Goal: Check status: Check status

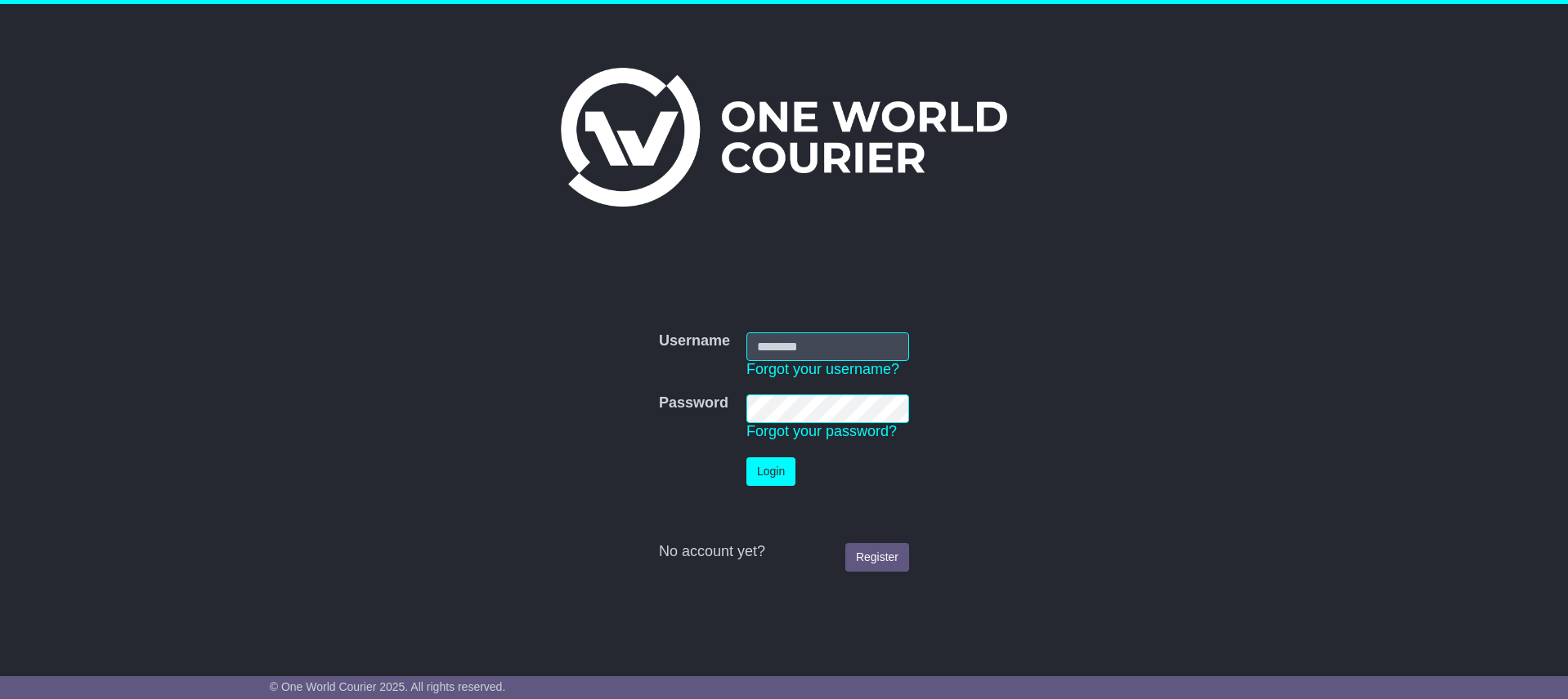
type input "**********"
click at [777, 470] on button "Login" at bounding box center [770, 471] width 49 height 29
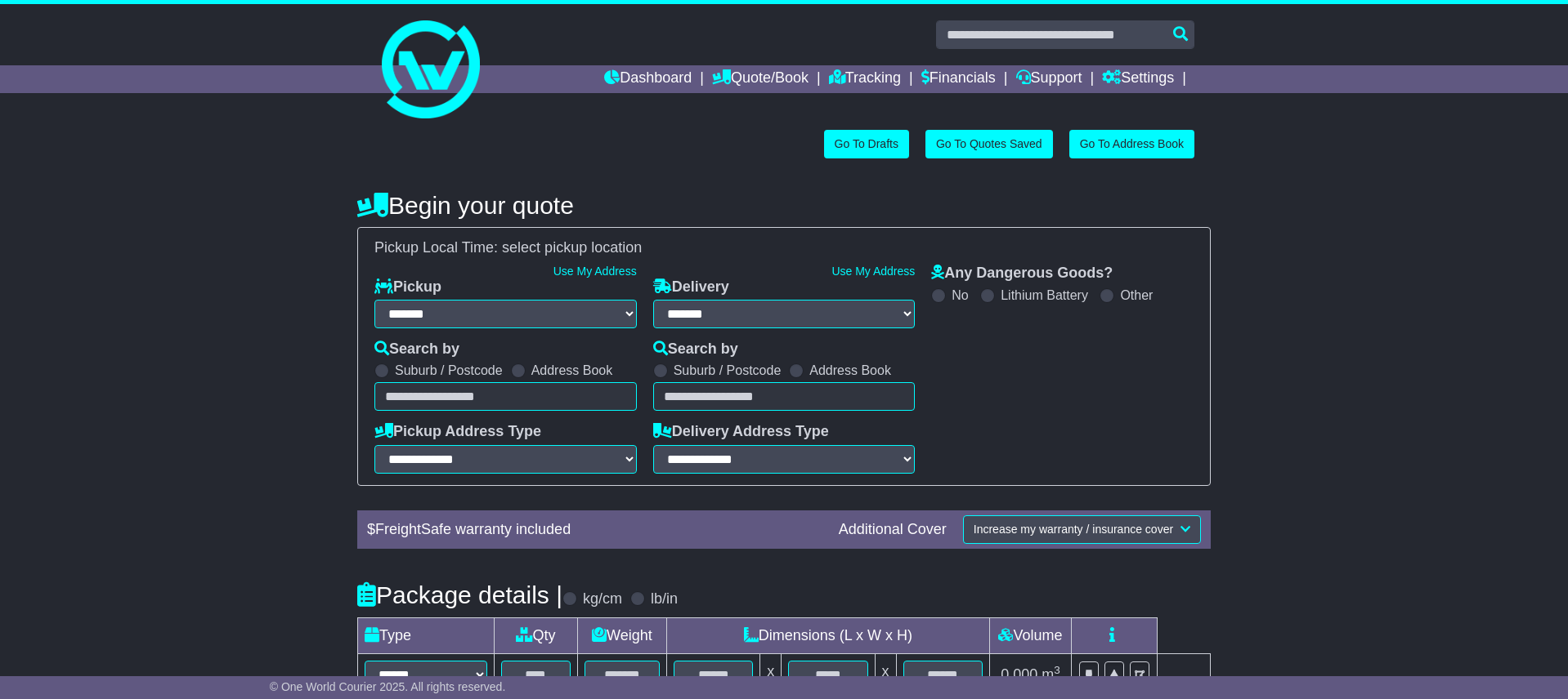
select select "**"
click at [857, 77] on link "Tracking" at bounding box center [865, 79] width 72 height 28
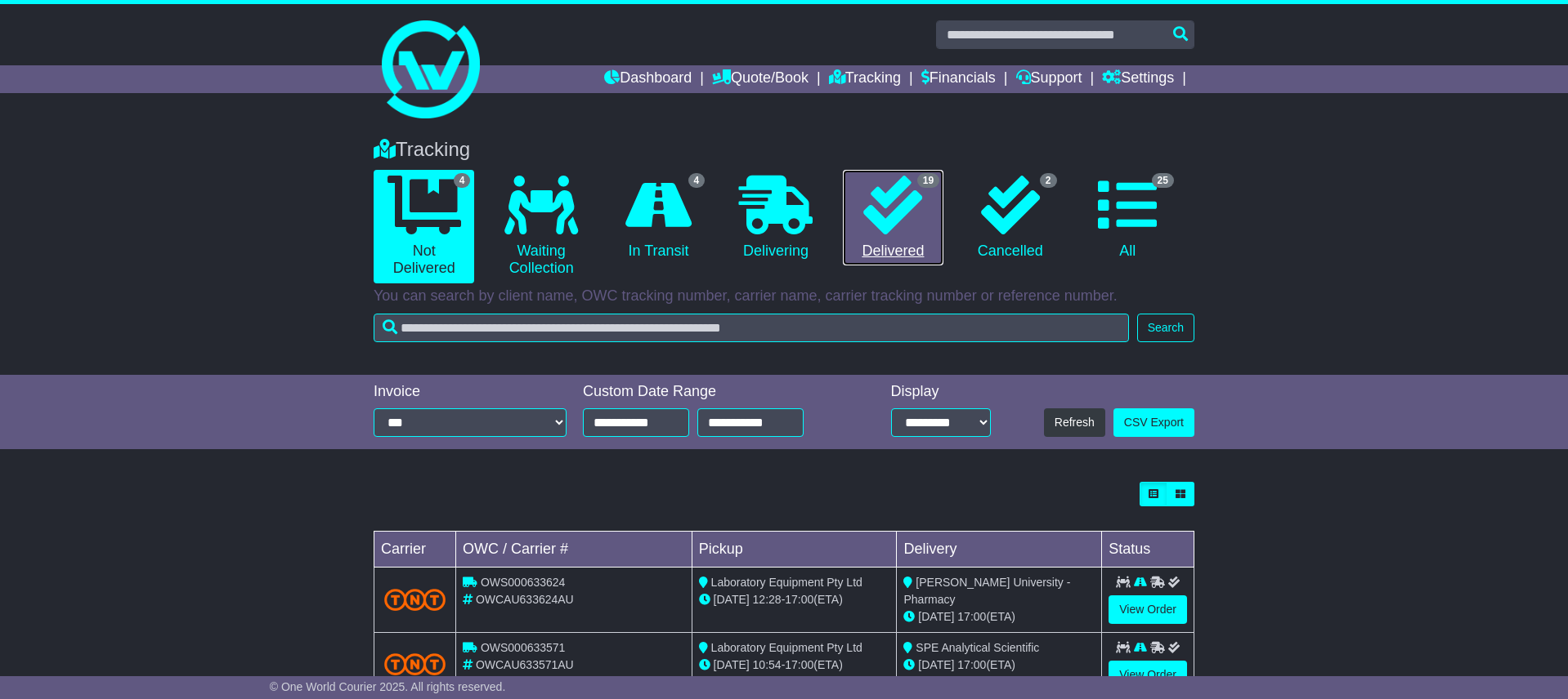
click at [892, 210] on icon at bounding box center [892, 205] width 59 height 59
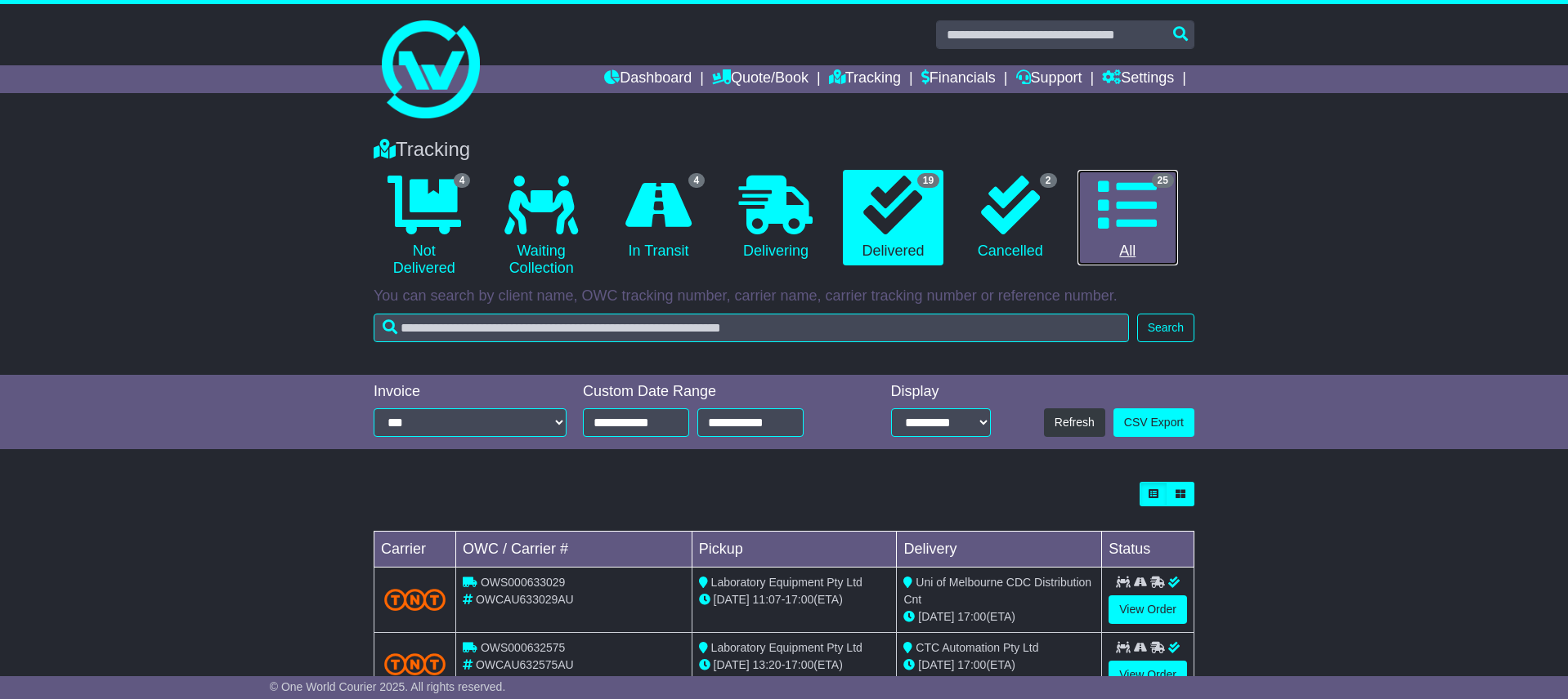
click at [1133, 202] on icon at bounding box center [1127, 205] width 59 height 59
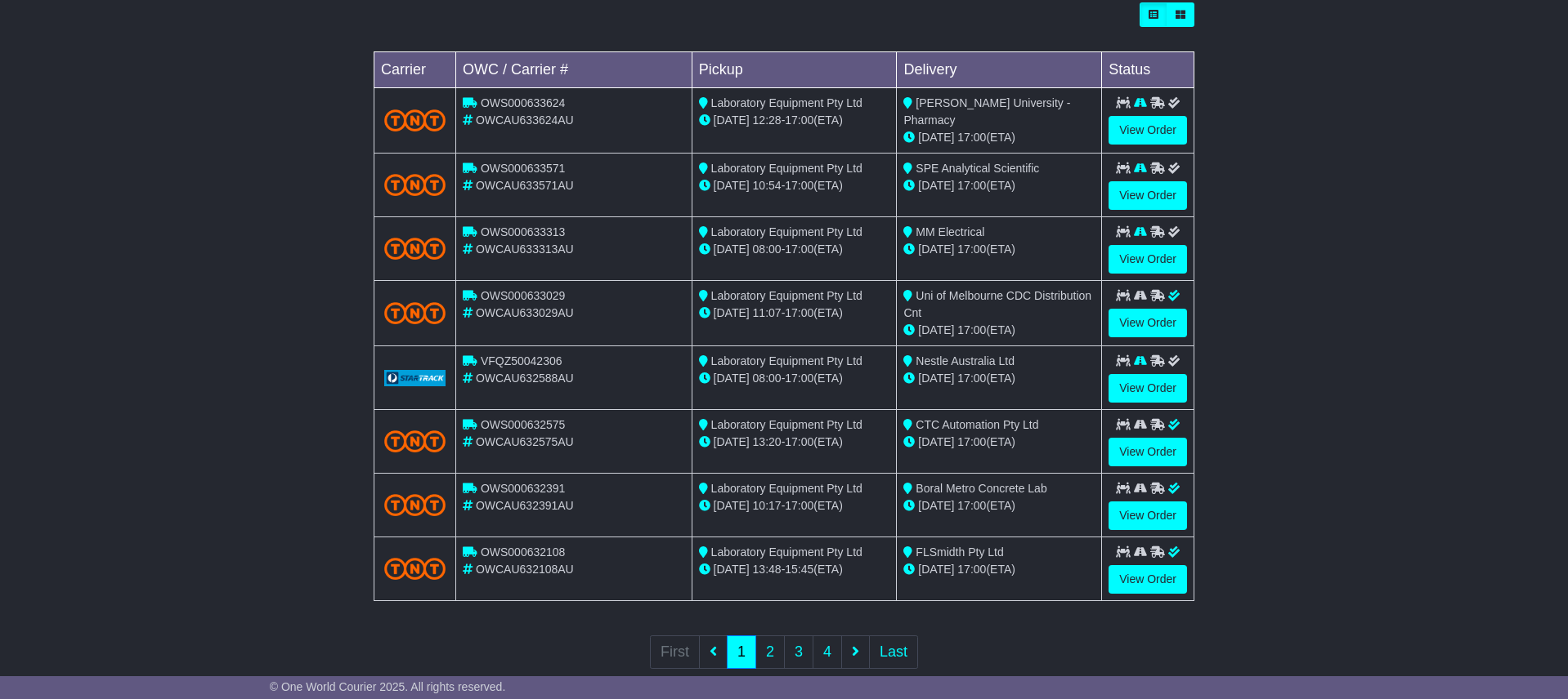
scroll to position [510, 0]
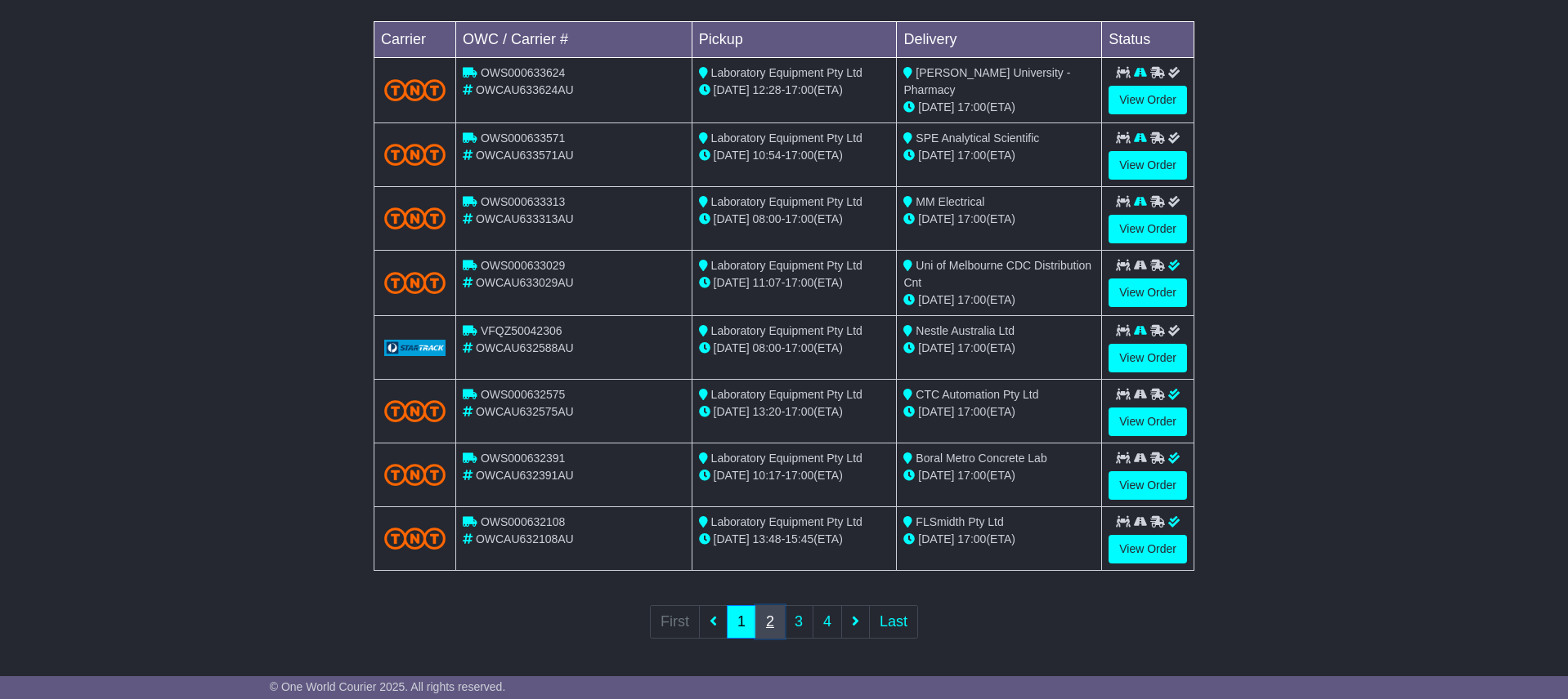
click at [768, 616] on link "2" at bounding box center [770, 622] width 30 height 34
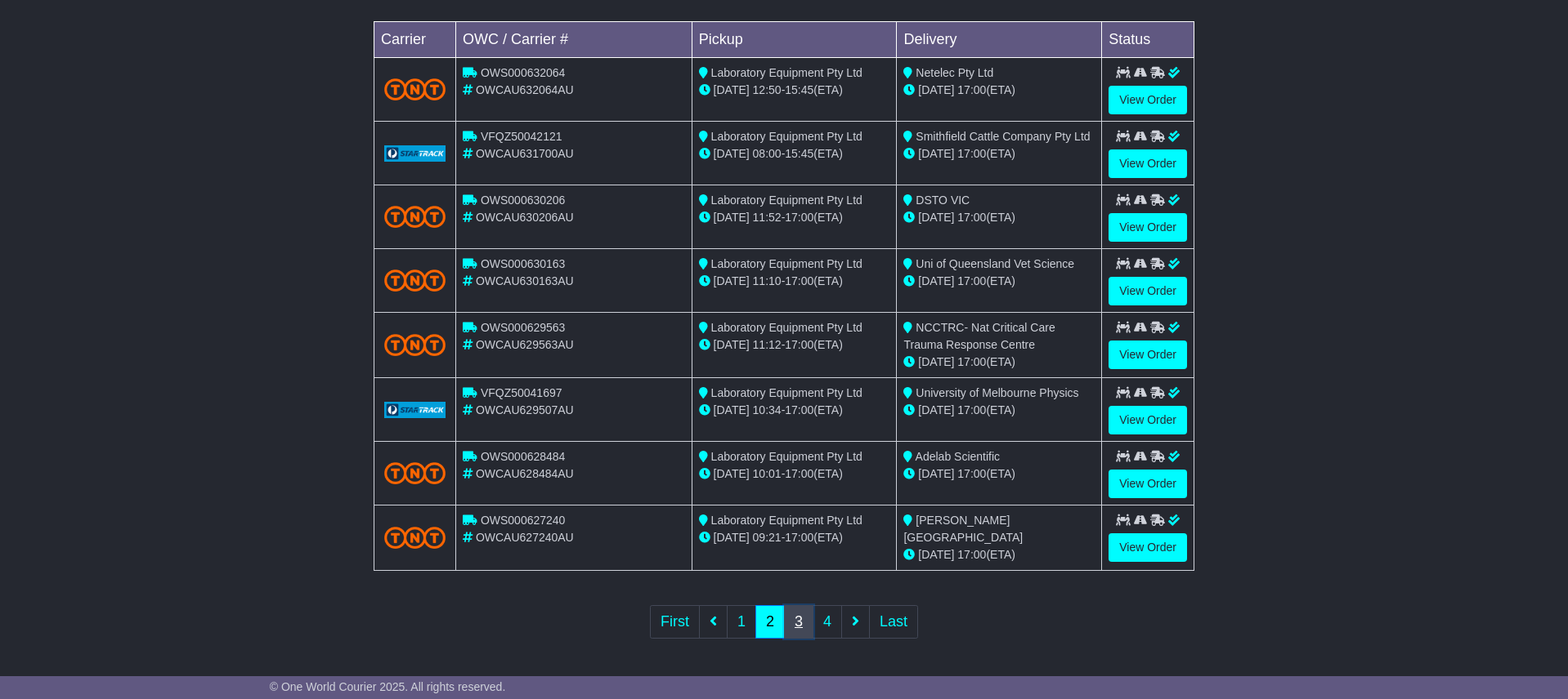
click at [799, 625] on link "3" at bounding box center [798, 622] width 30 height 34
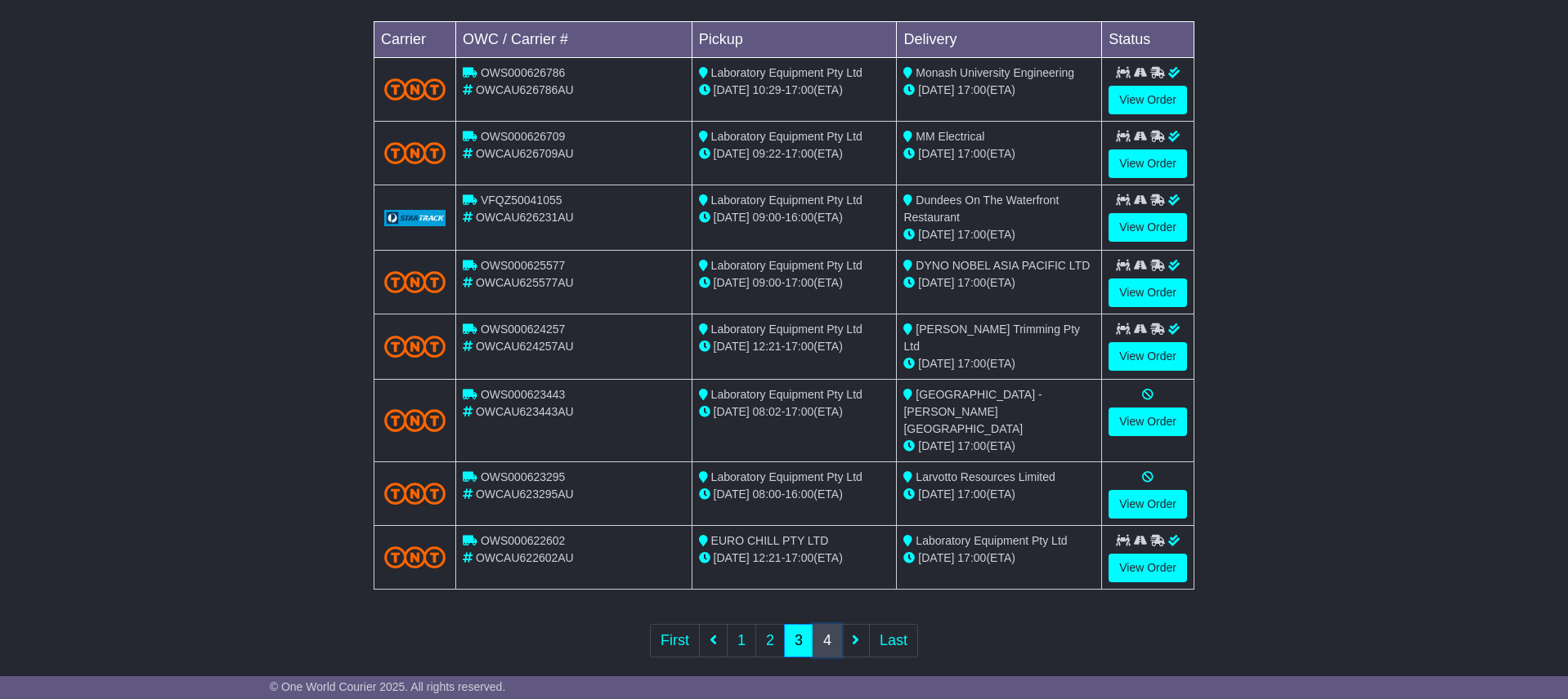
drag, startPoint x: 827, startPoint y: 616, endPoint x: 982, endPoint y: 574, distance: 160.6
click at [827, 624] on link "4" at bounding box center [827, 640] width 30 height 34
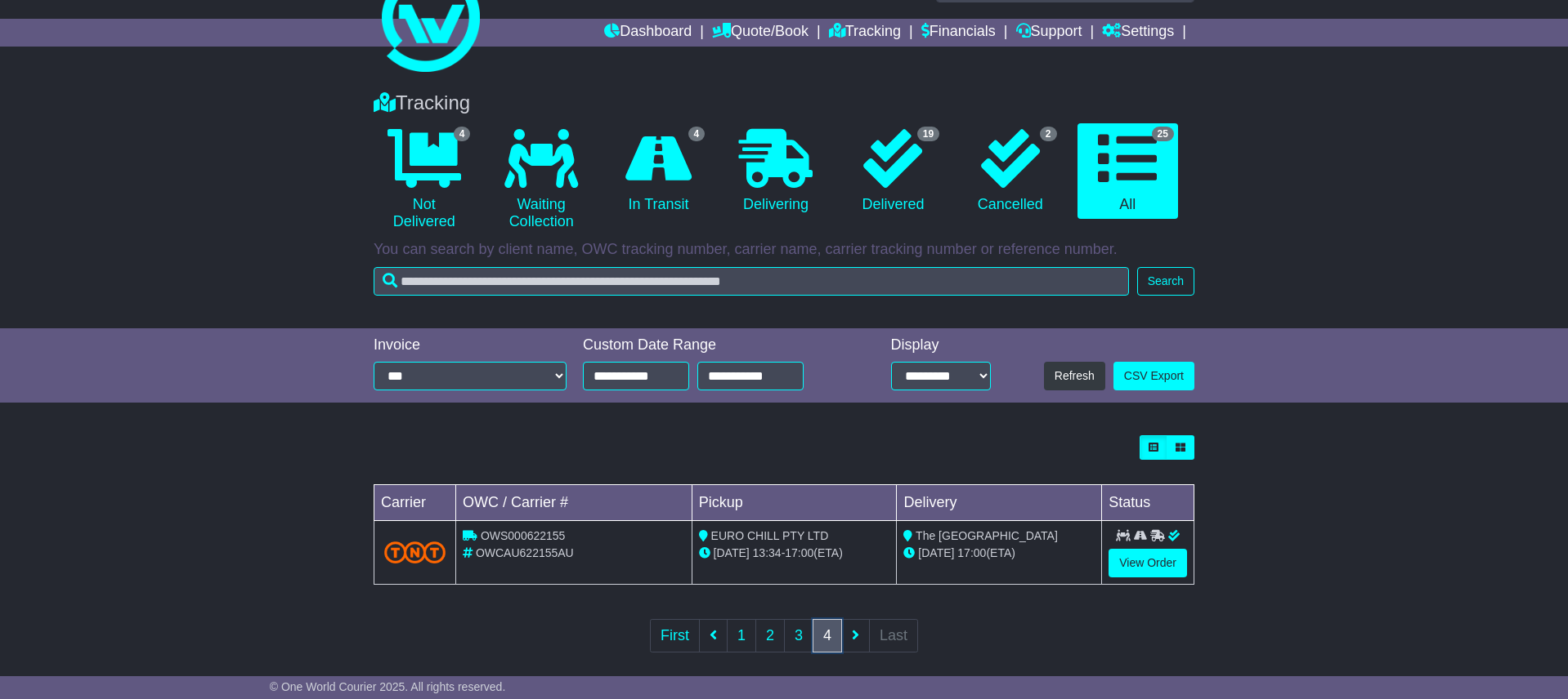
scroll to position [62, 0]
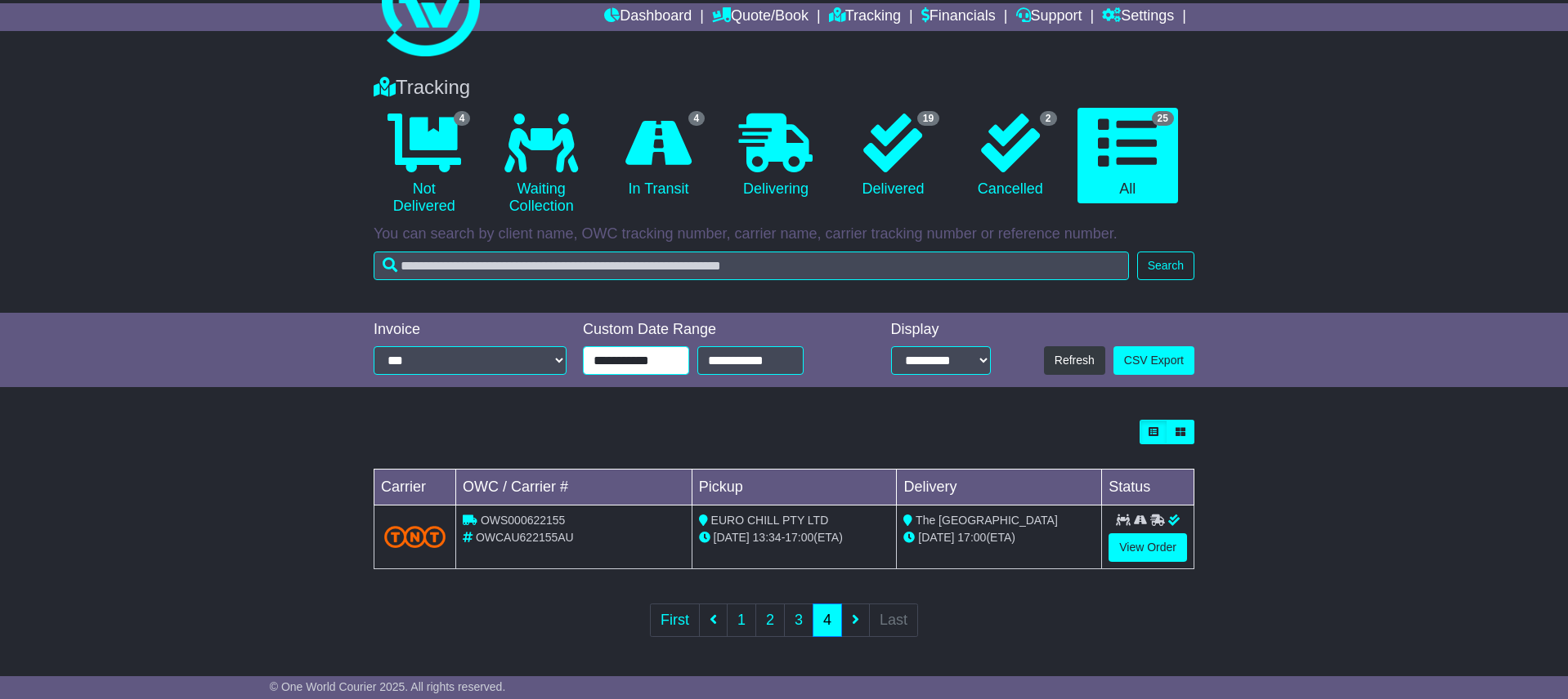
click at [678, 362] on input "**********" at bounding box center [636, 361] width 107 height 29
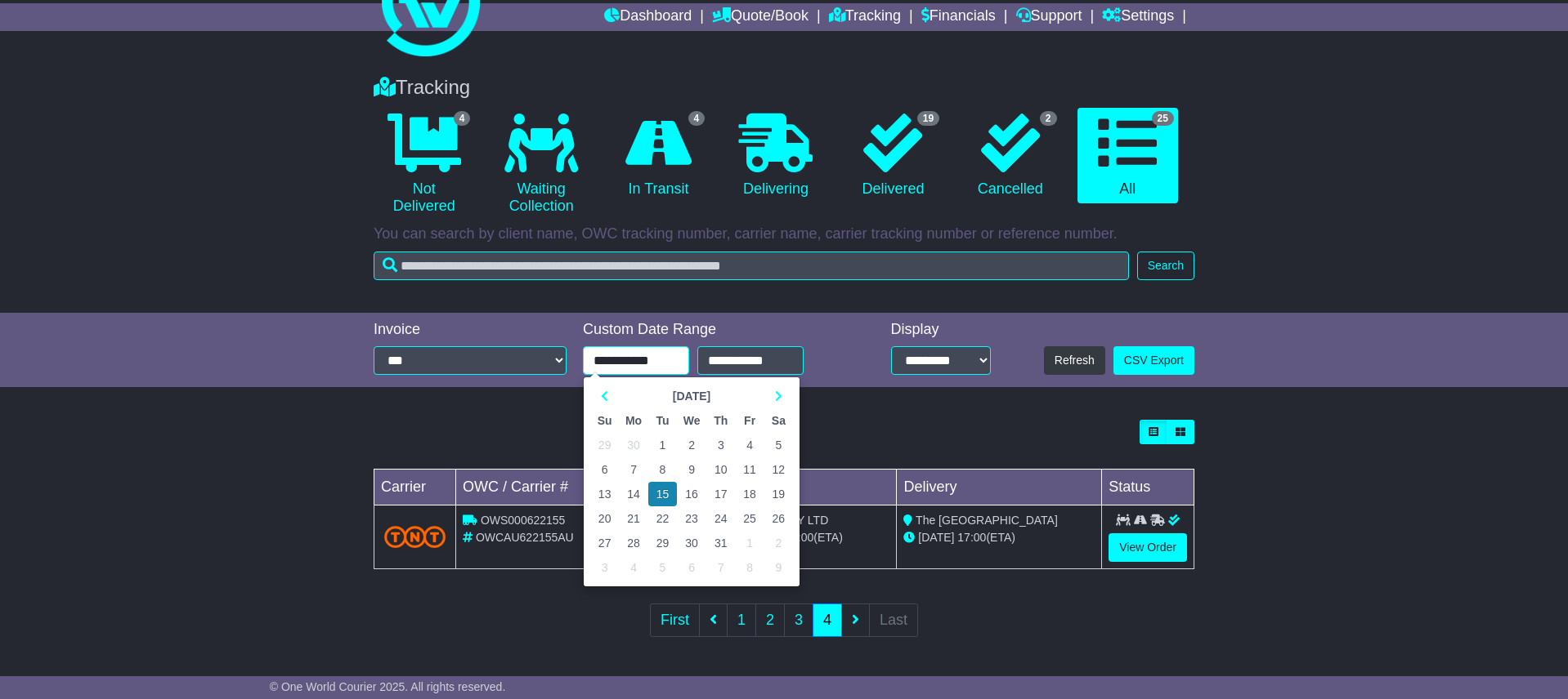
click at [691, 470] on td "9" at bounding box center [692, 470] width 30 height 25
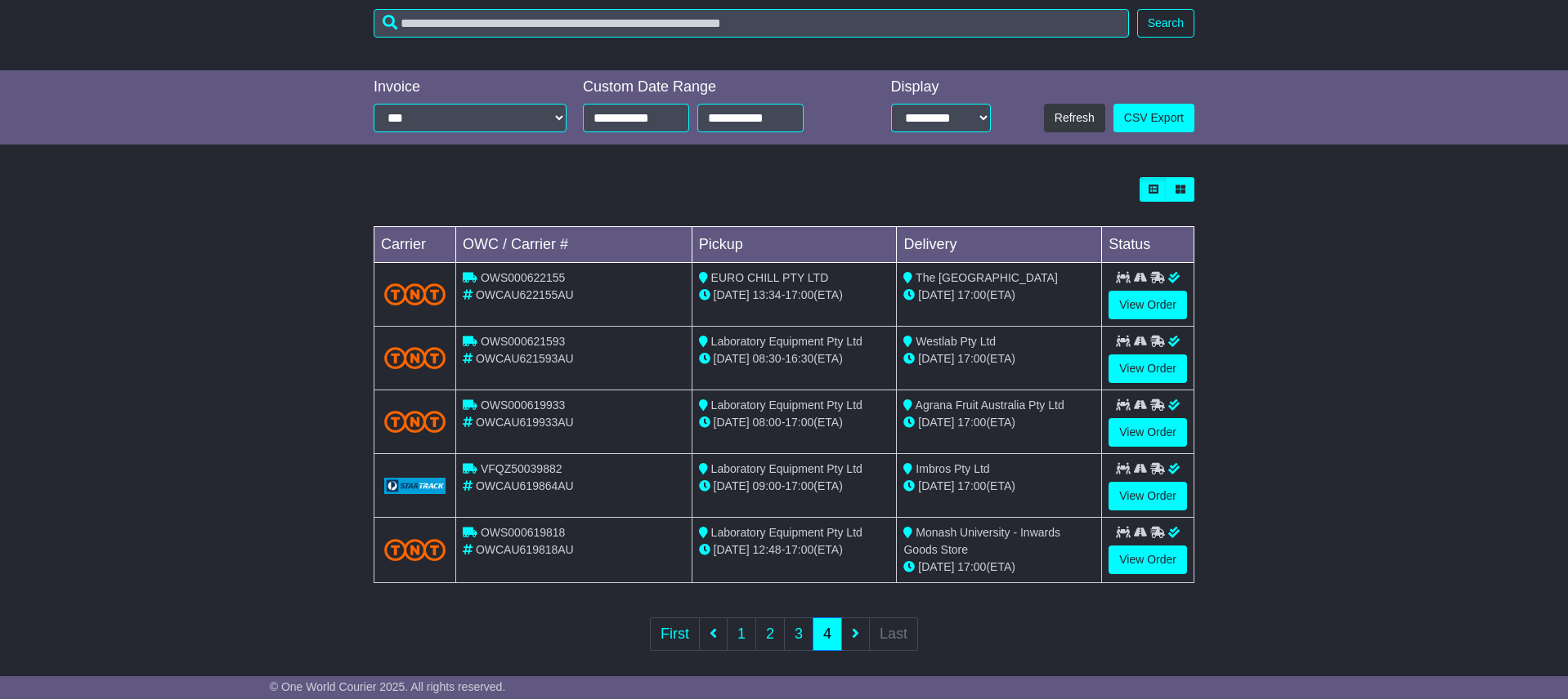
scroll to position [319, 0]
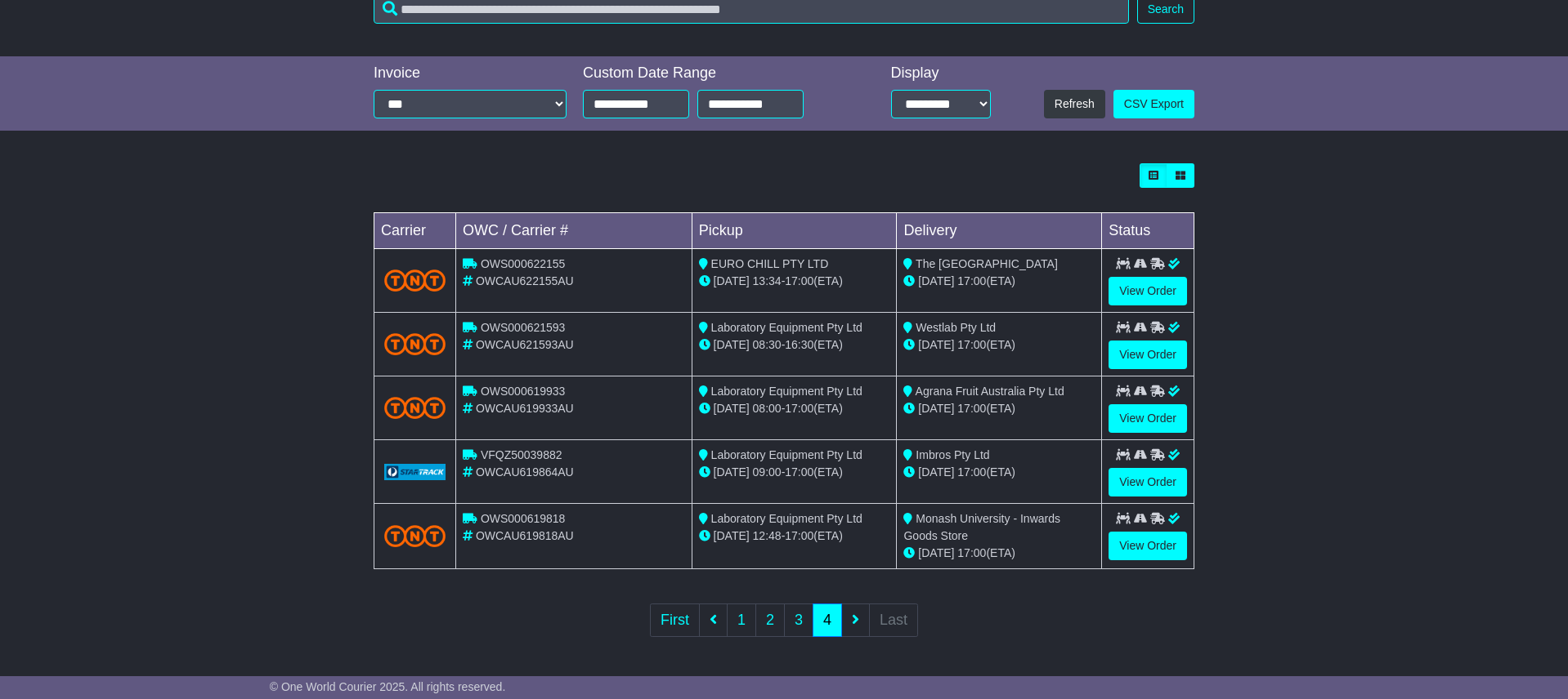
click at [855, 623] on ul "First 1 2 3 4 Last" at bounding box center [784, 621] width 268 height 34
click at [855, 621] on ul "First 1 2 3 4 Last" at bounding box center [784, 621] width 268 height 34
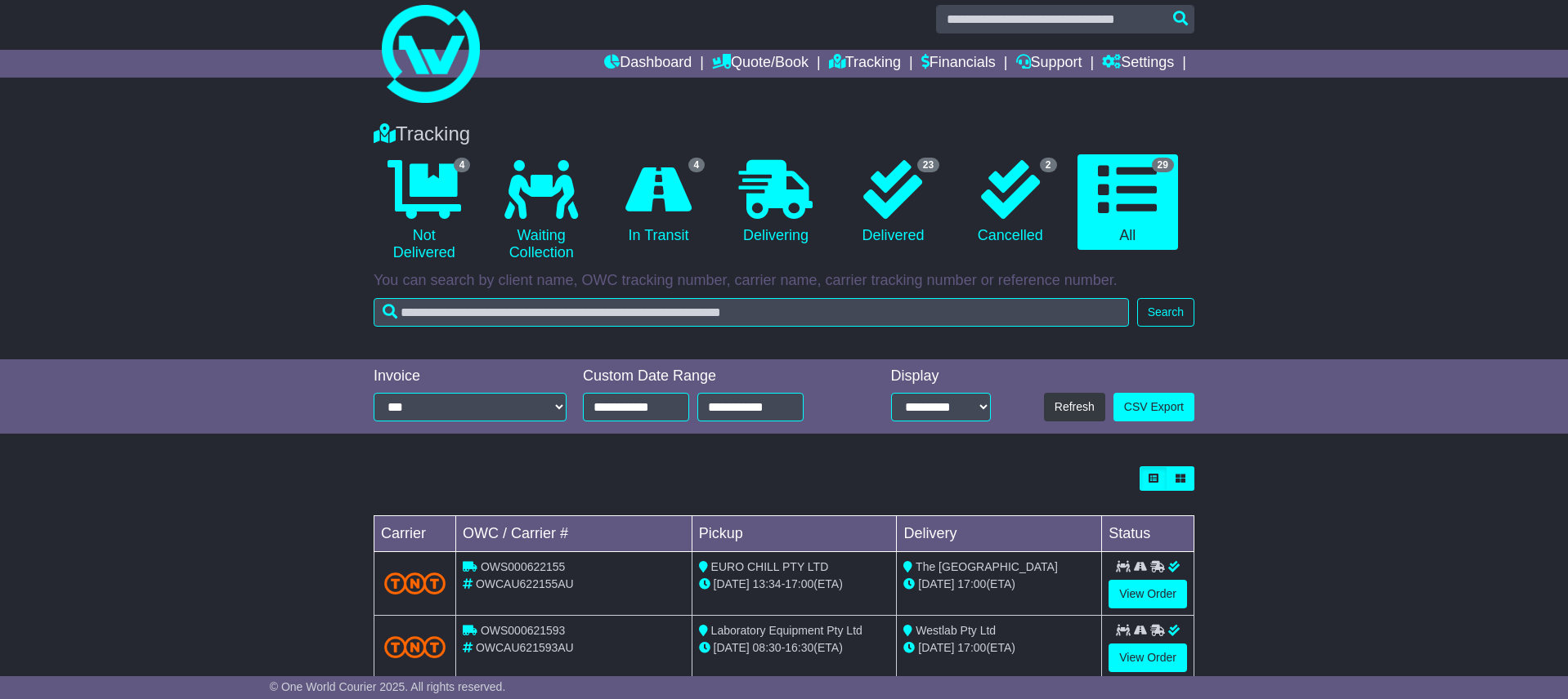
scroll to position [0, 0]
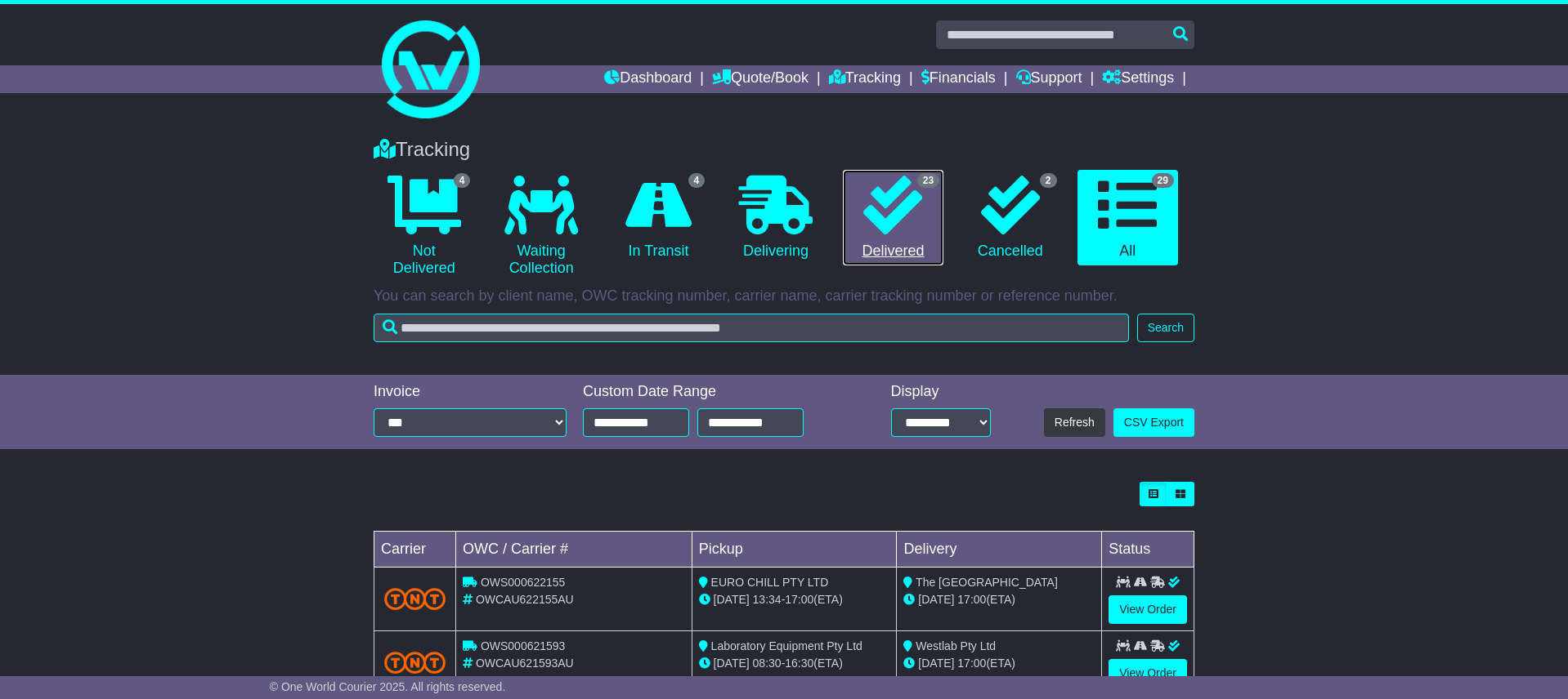
click at [902, 210] on icon at bounding box center [892, 205] width 59 height 59
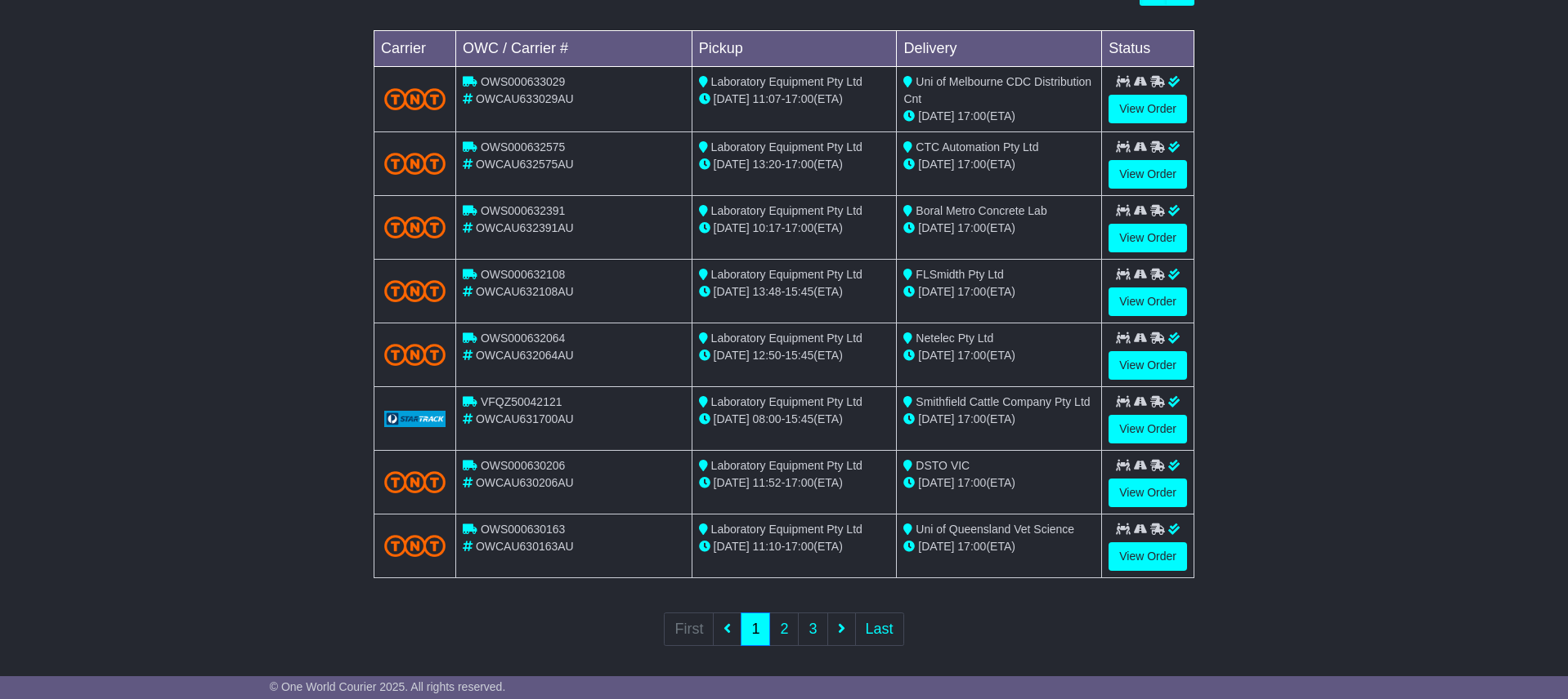
scroll to position [510, 0]
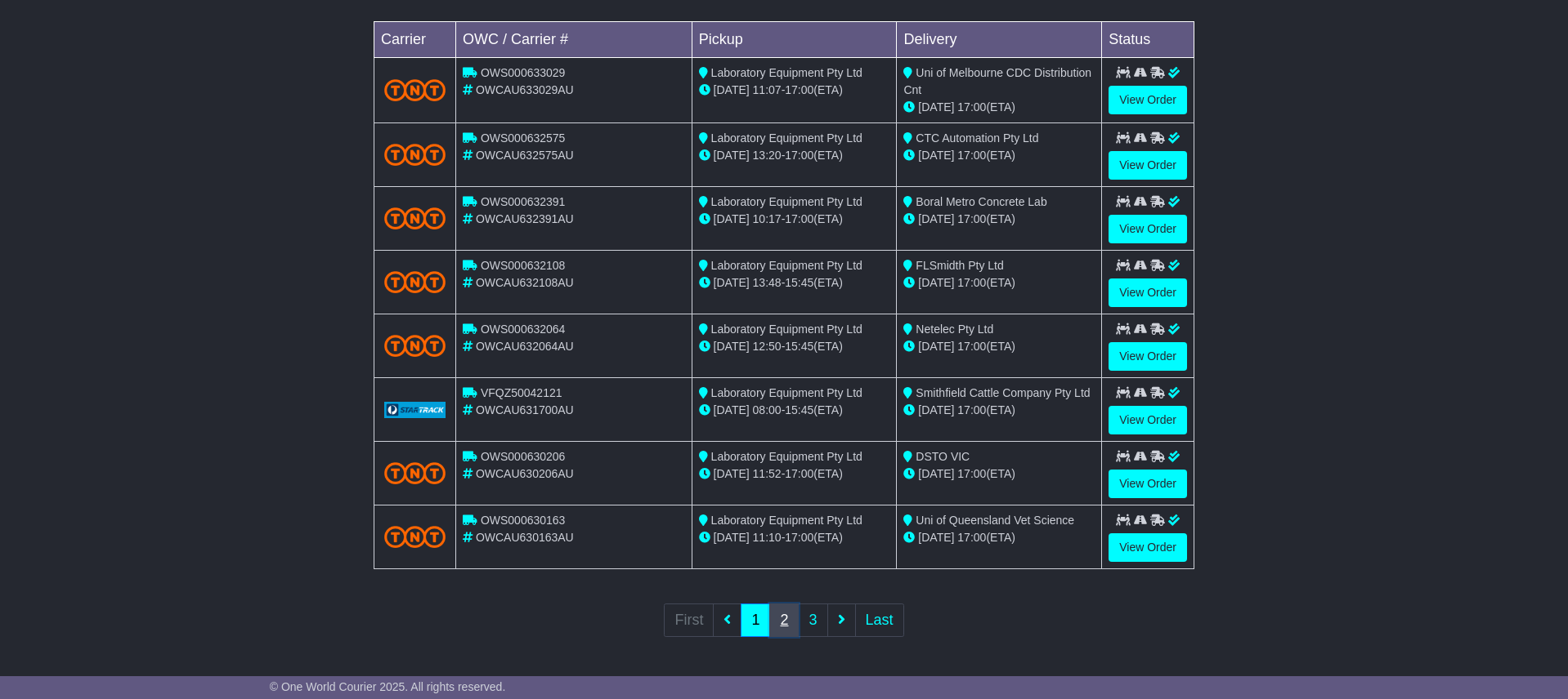
click at [779, 619] on link "2" at bounding box center [784, 621] width 30 height 34
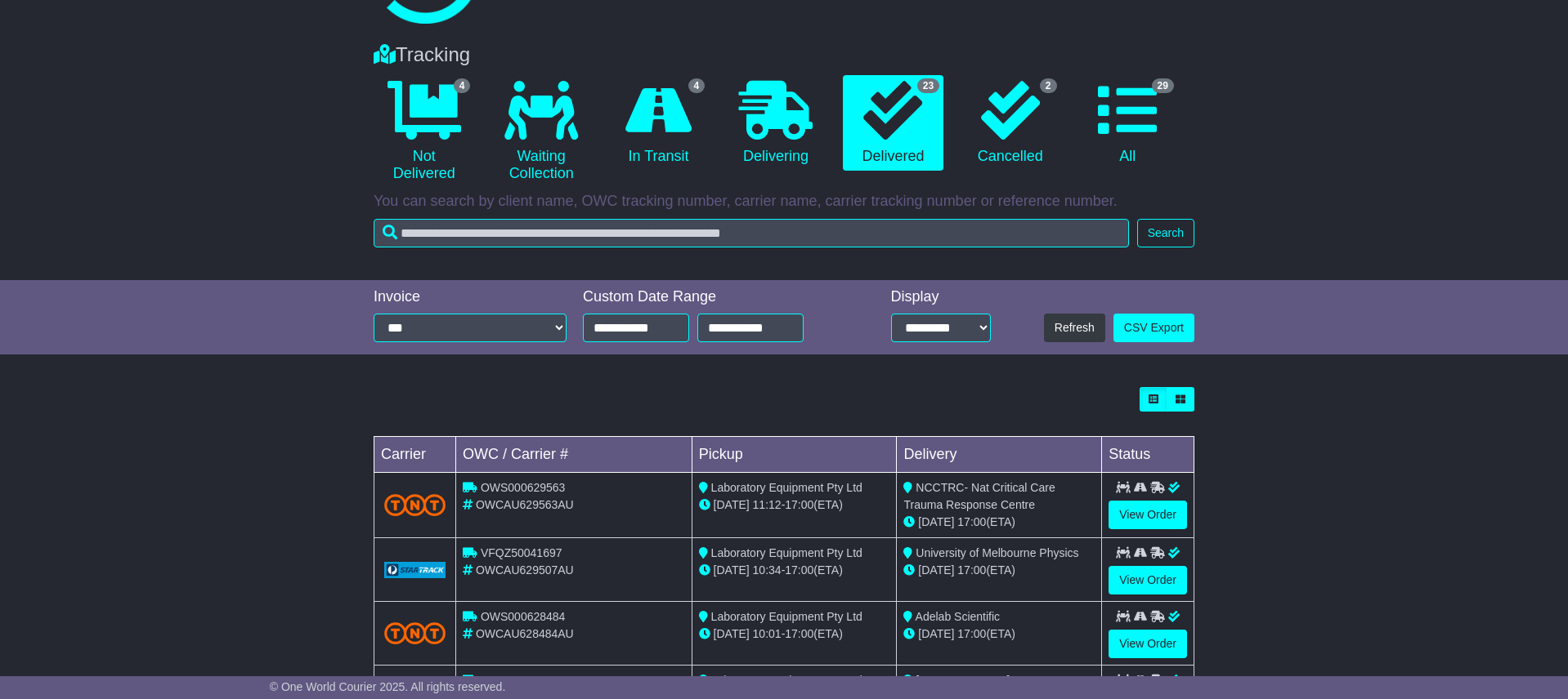
scroll to position [7, 0]
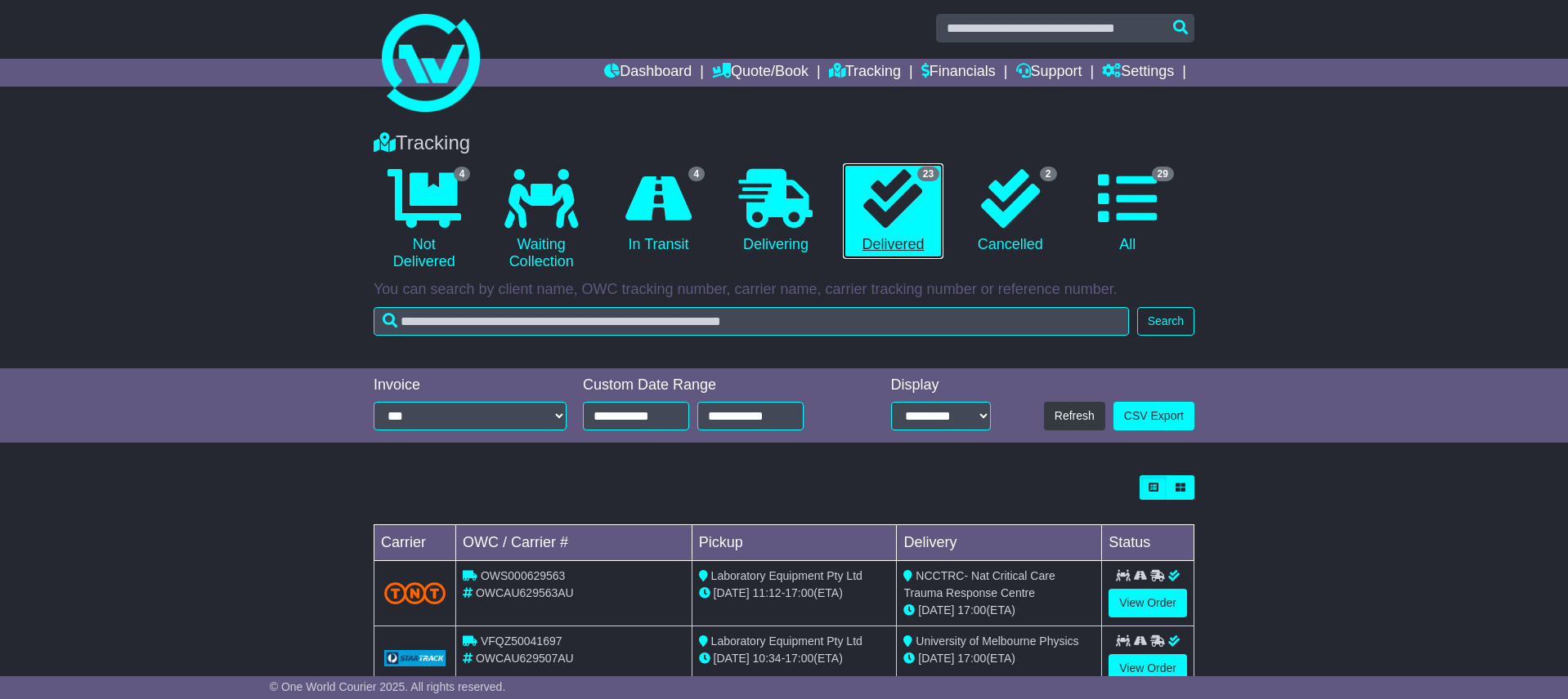
click at [902, 215] on icon at bounding box center [892, 198] width 59 height 59
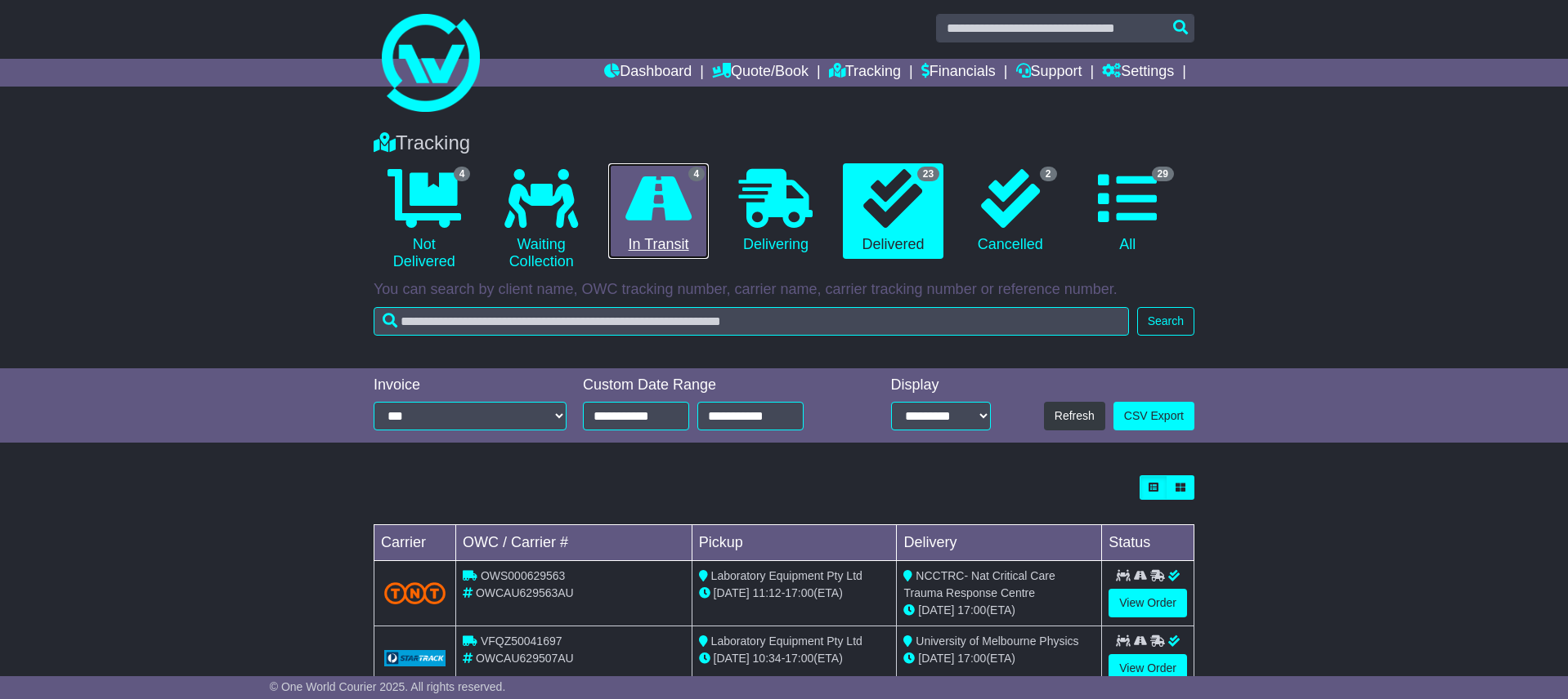
click at [678, 211] on icon at bounding box center [658, 198] width 66 height 59
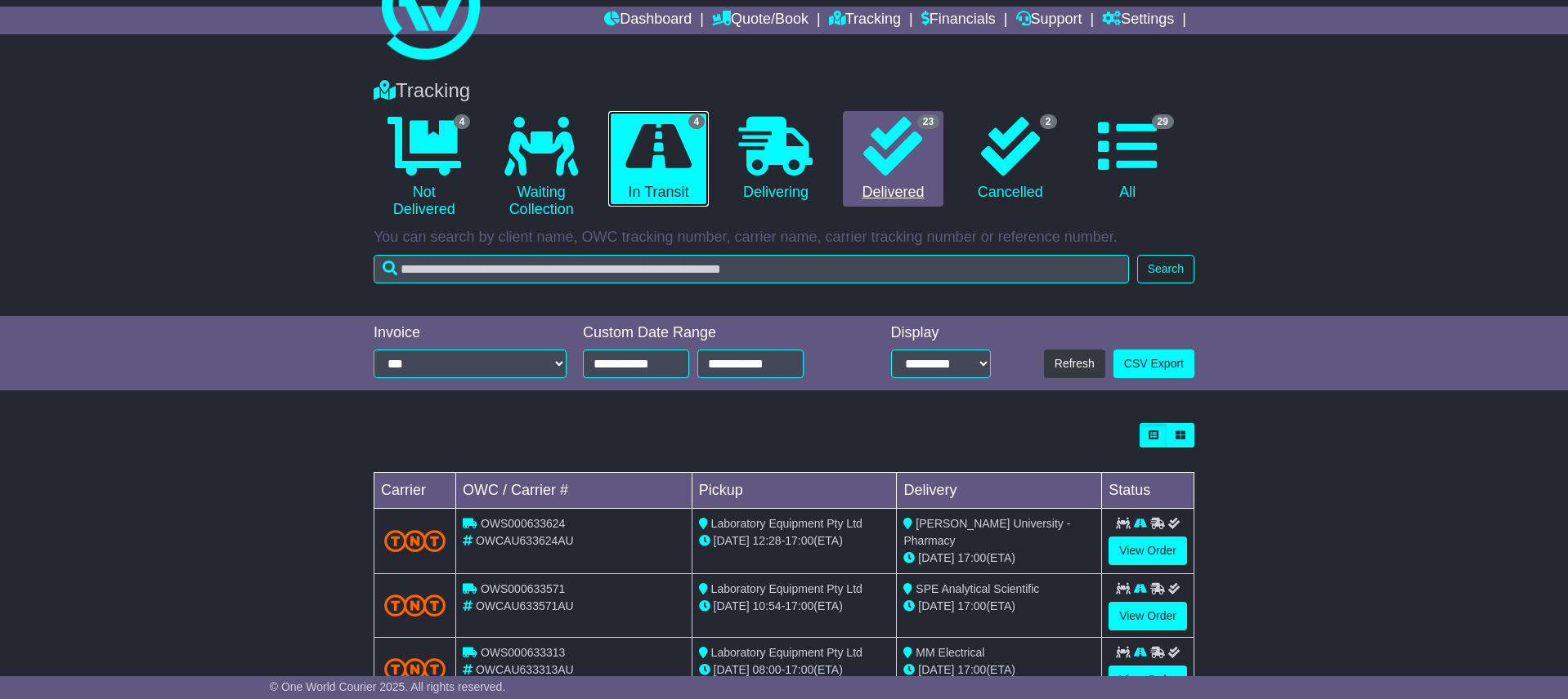
scroll to position [0, 0]
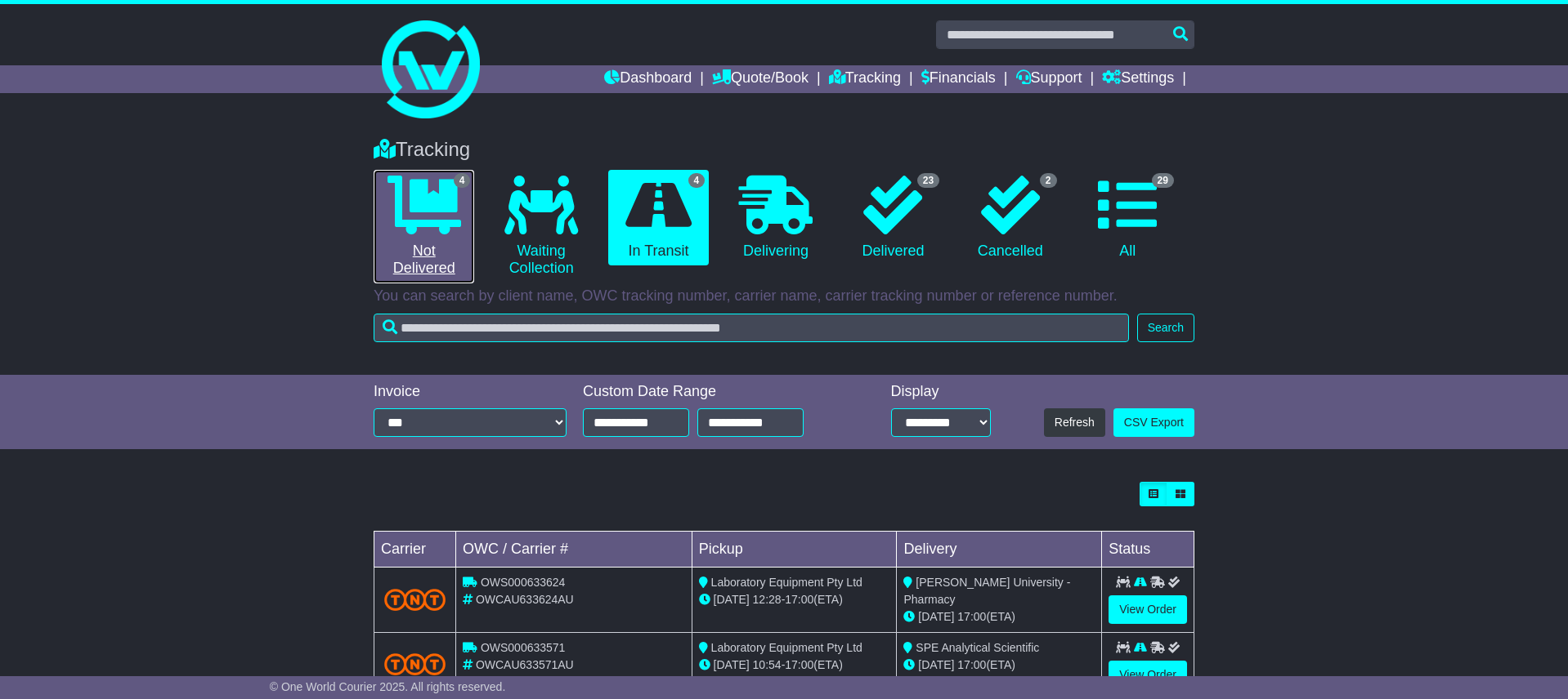
click at [432, 216] on icon at bounding box center [424, 205] width 73 height 59
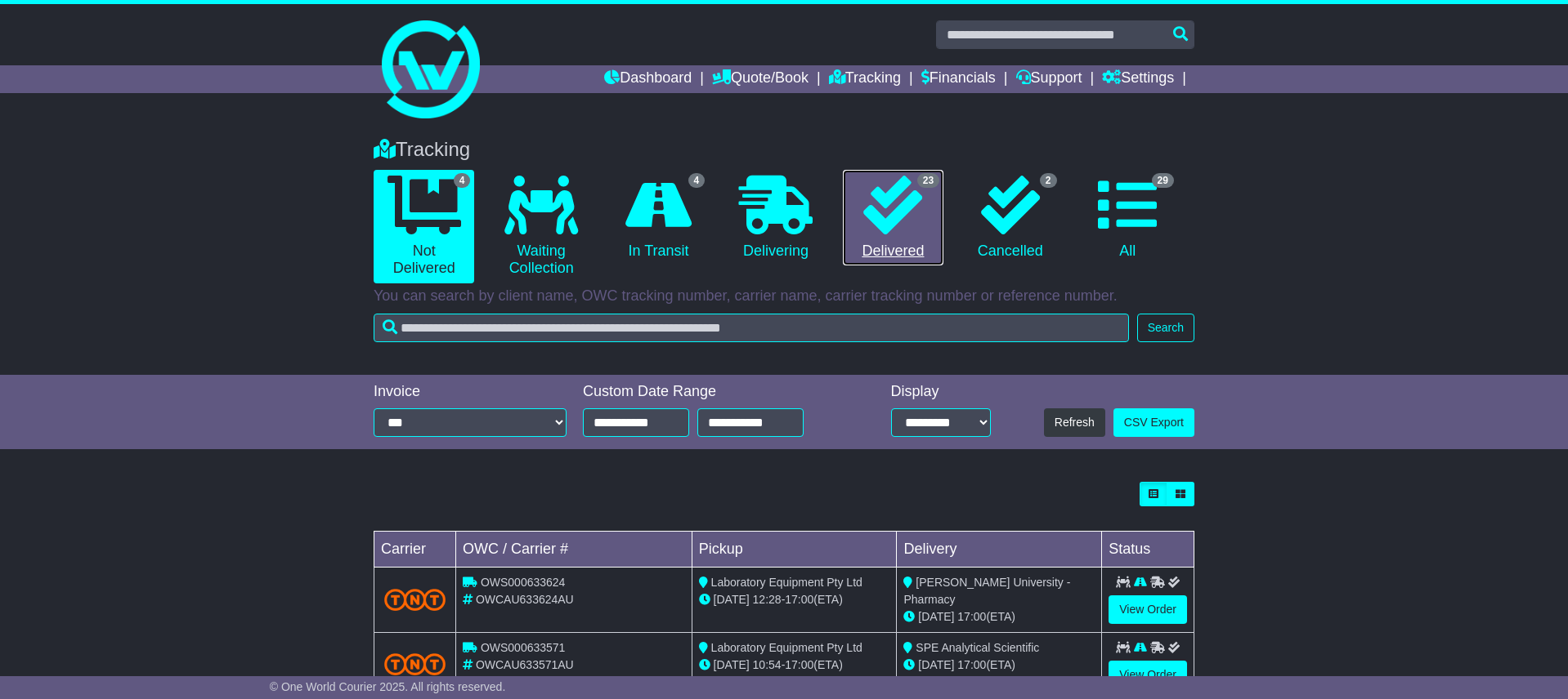
click at [888, 220] on icon at bounding box center [892, 205] width 59 height 59
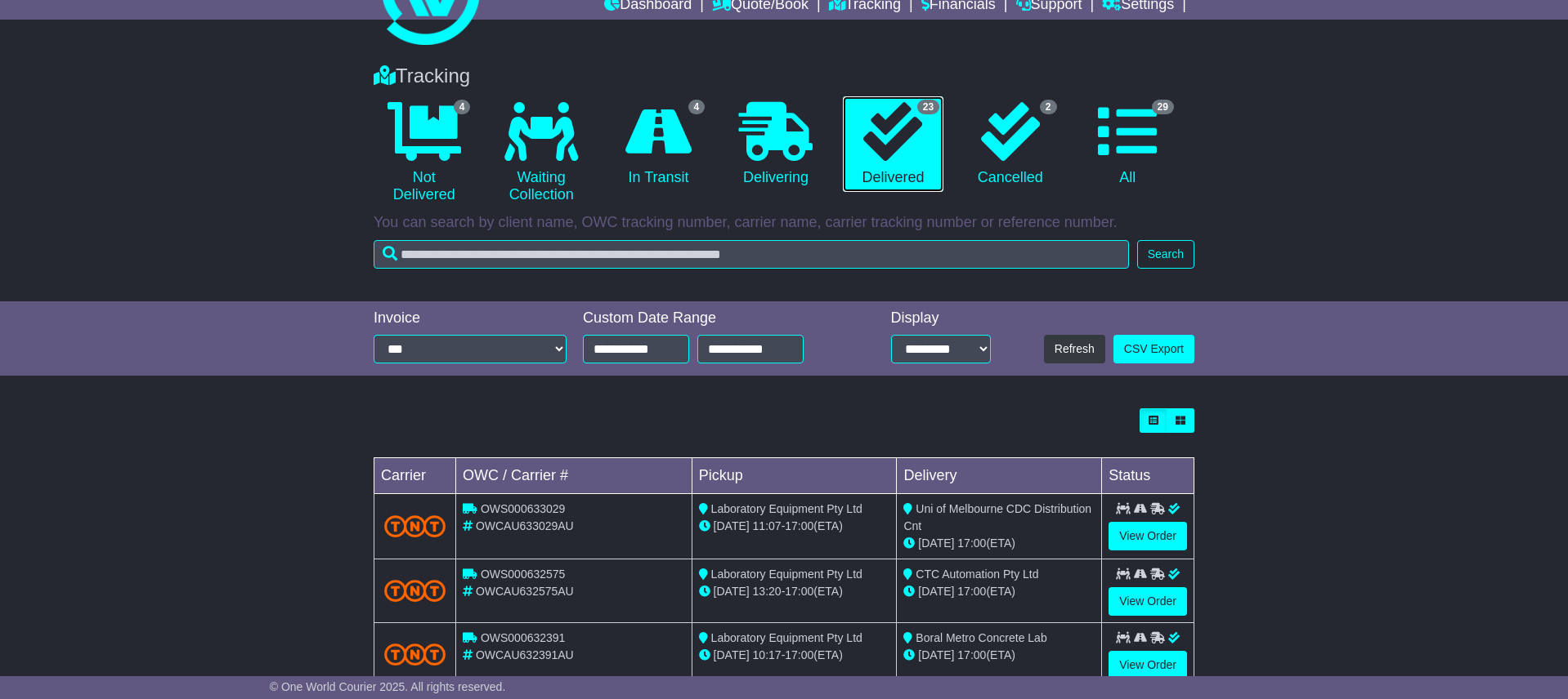
scroll to position [62, 0]
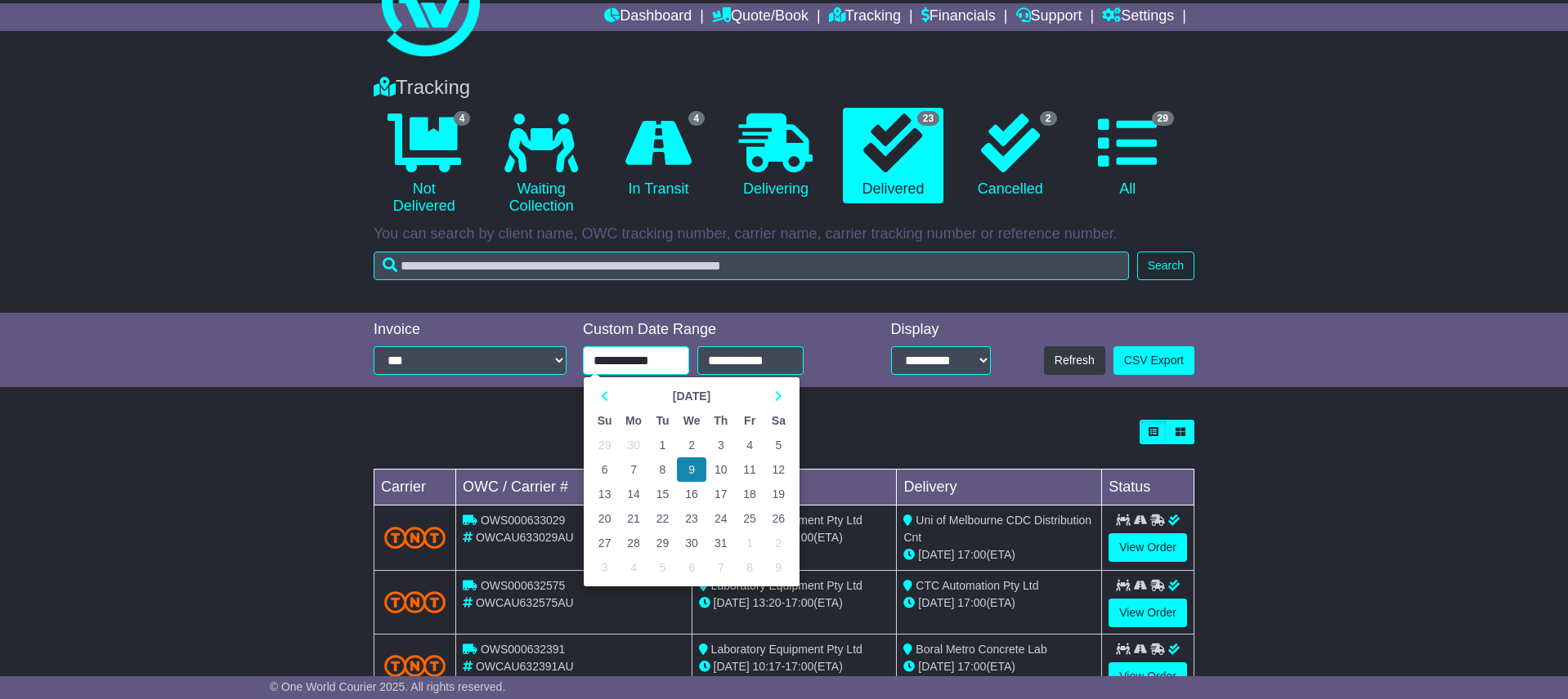
click at [631, 360] on input "**********" at bounding box center [636, 361] width 107 height 29
click at [664, 445] on td "1" at bounding box center [662, 446] width 29 height 25
type input "**********"
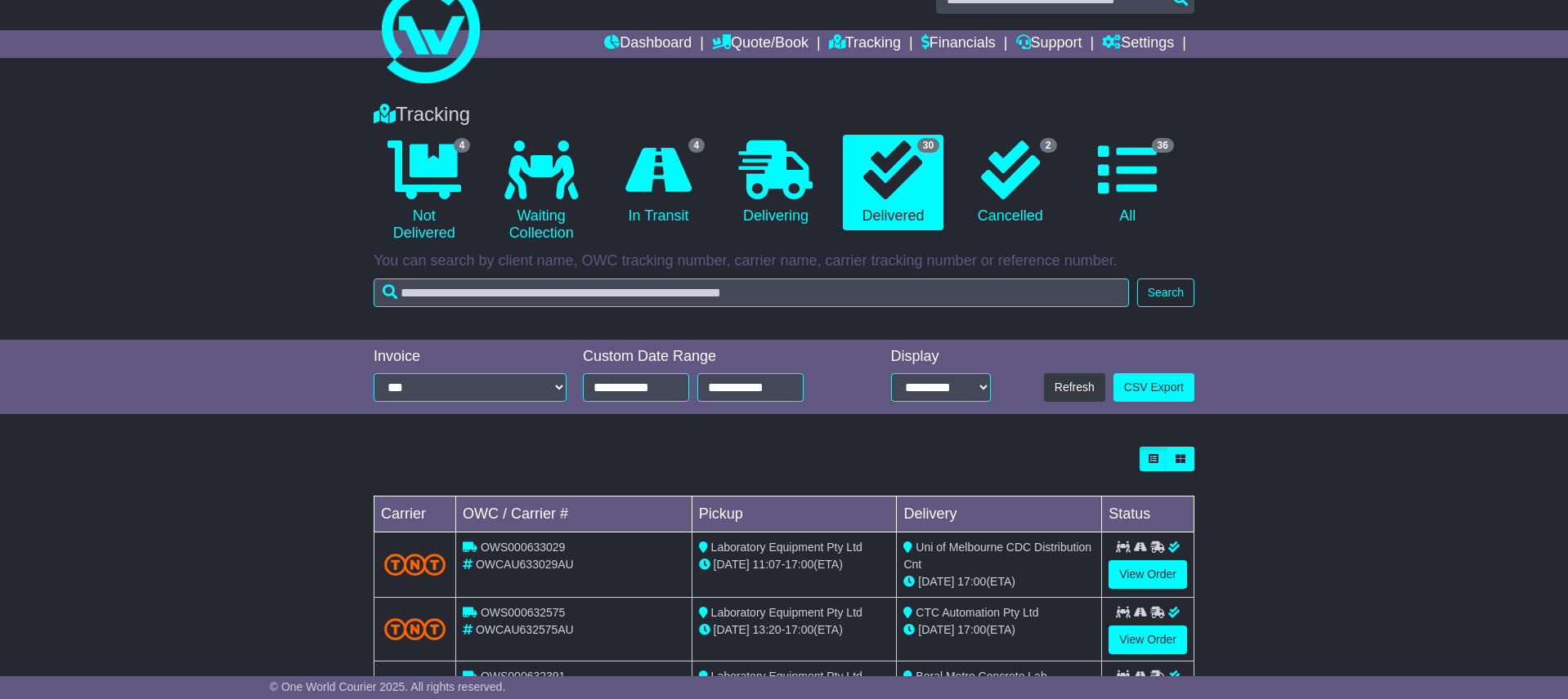
scroll to position [36, 0]
click at [656, 175] on icon at bounding box center [658, 168] width 66 height 59
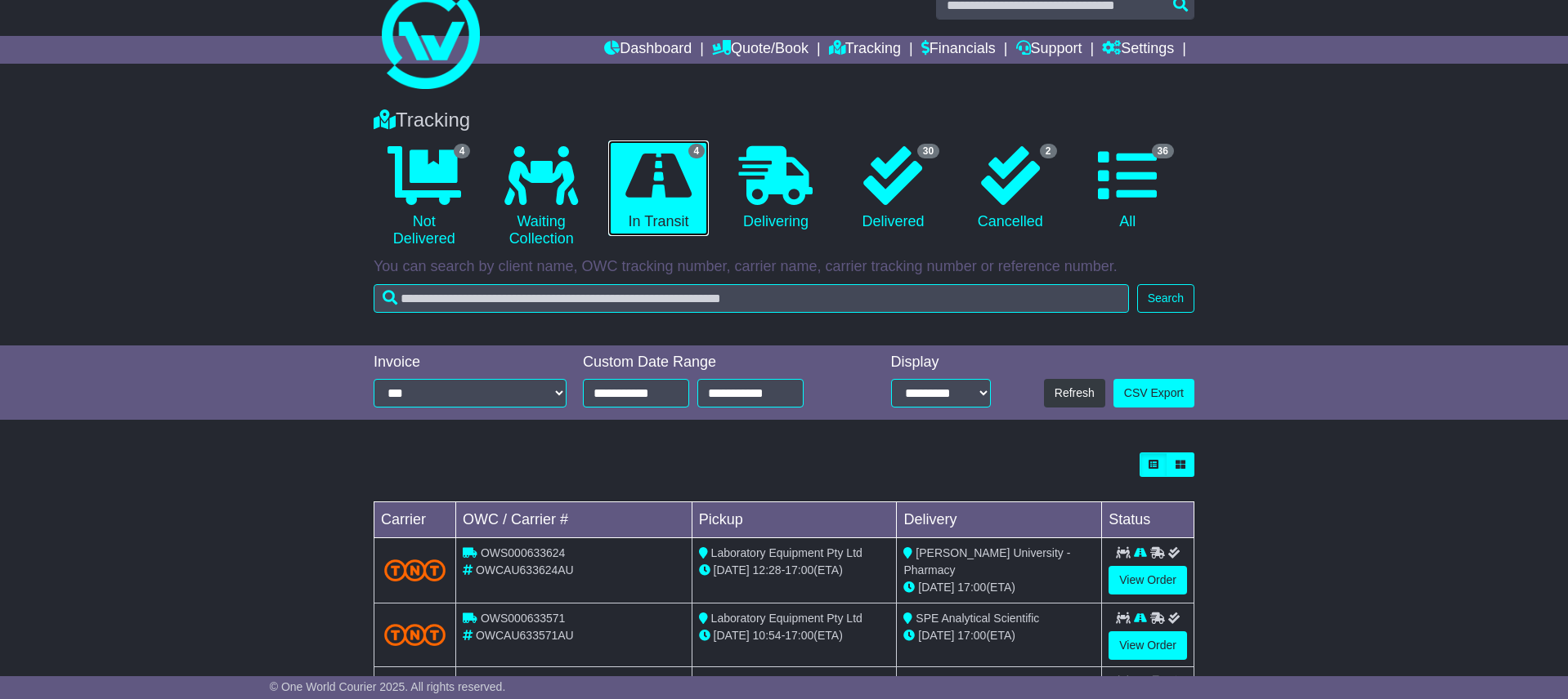
scroll to position [0, 0]
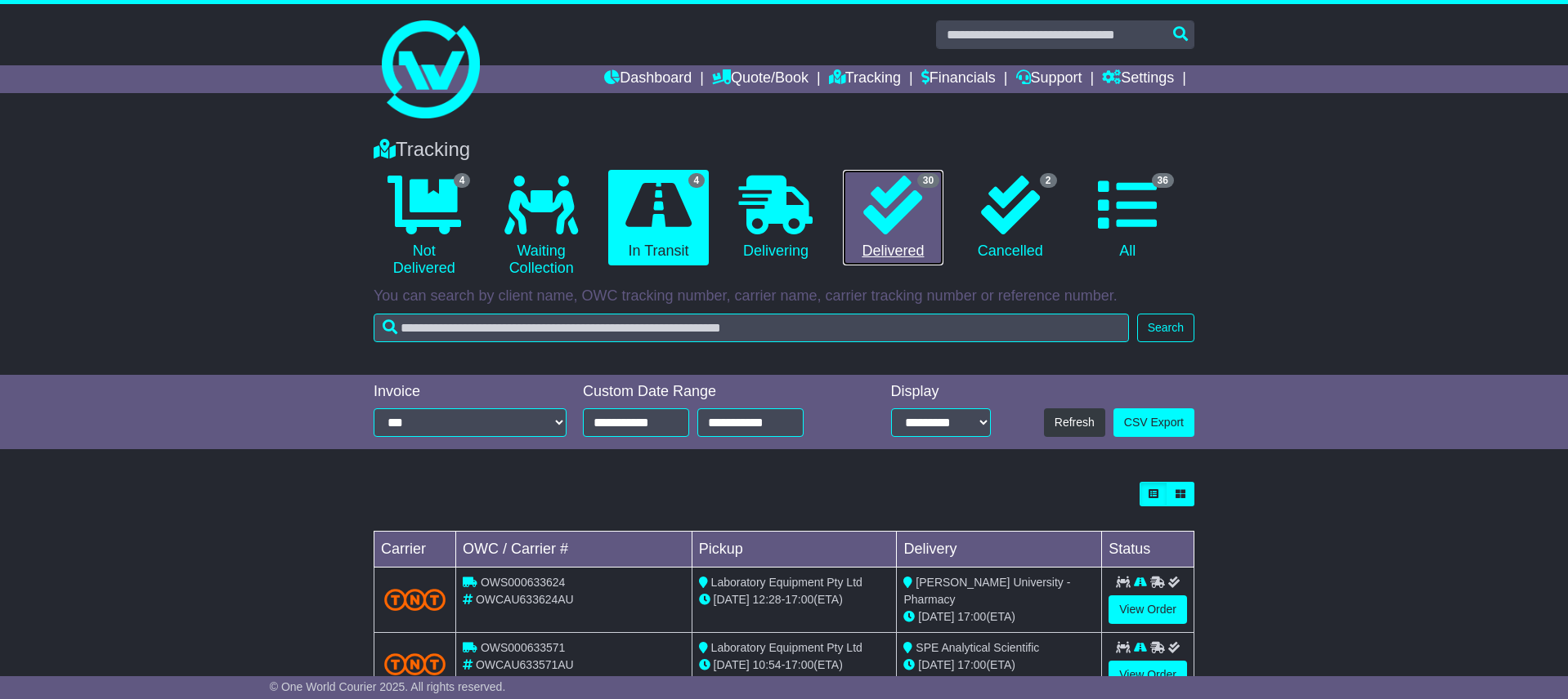
click at [898, 209] on icon at bounding box center [892, 205] width 59 height 59
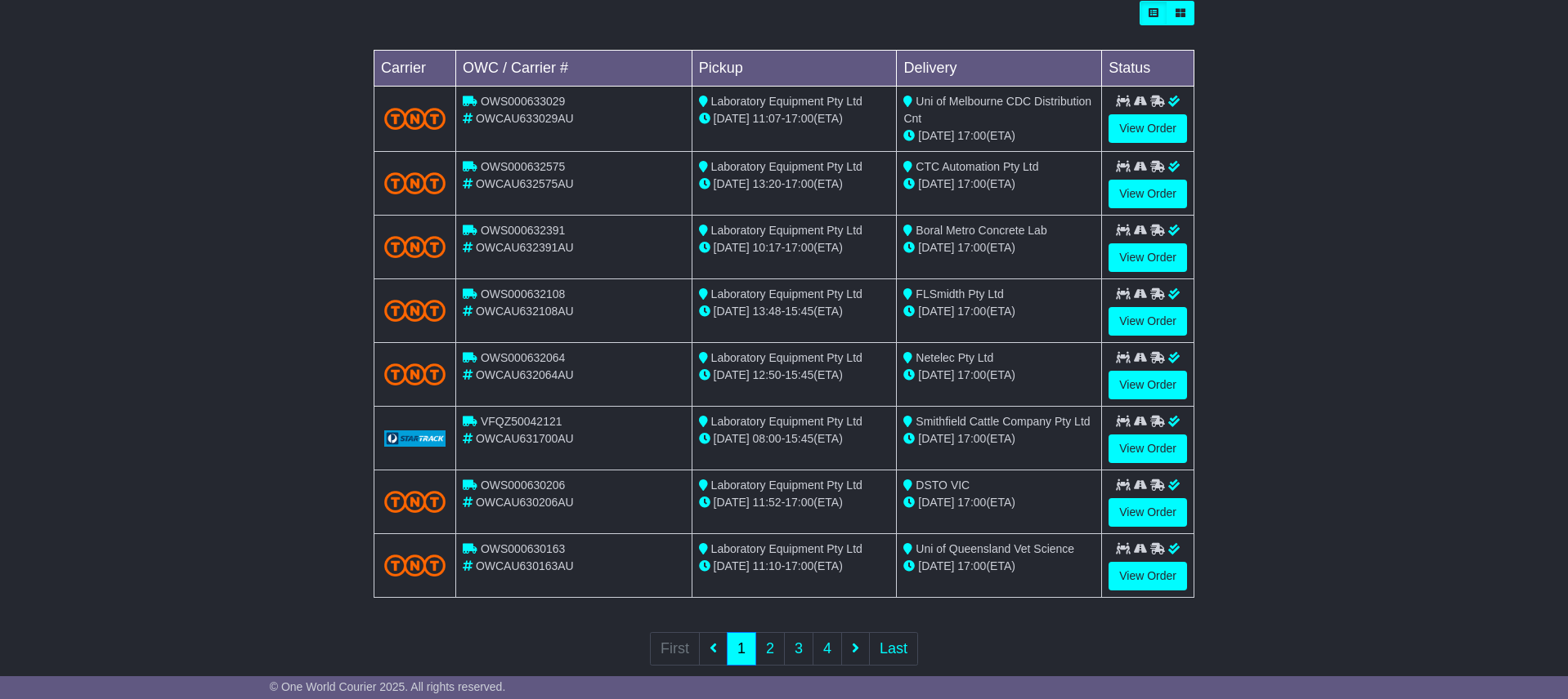
scroll to position [483, 0]
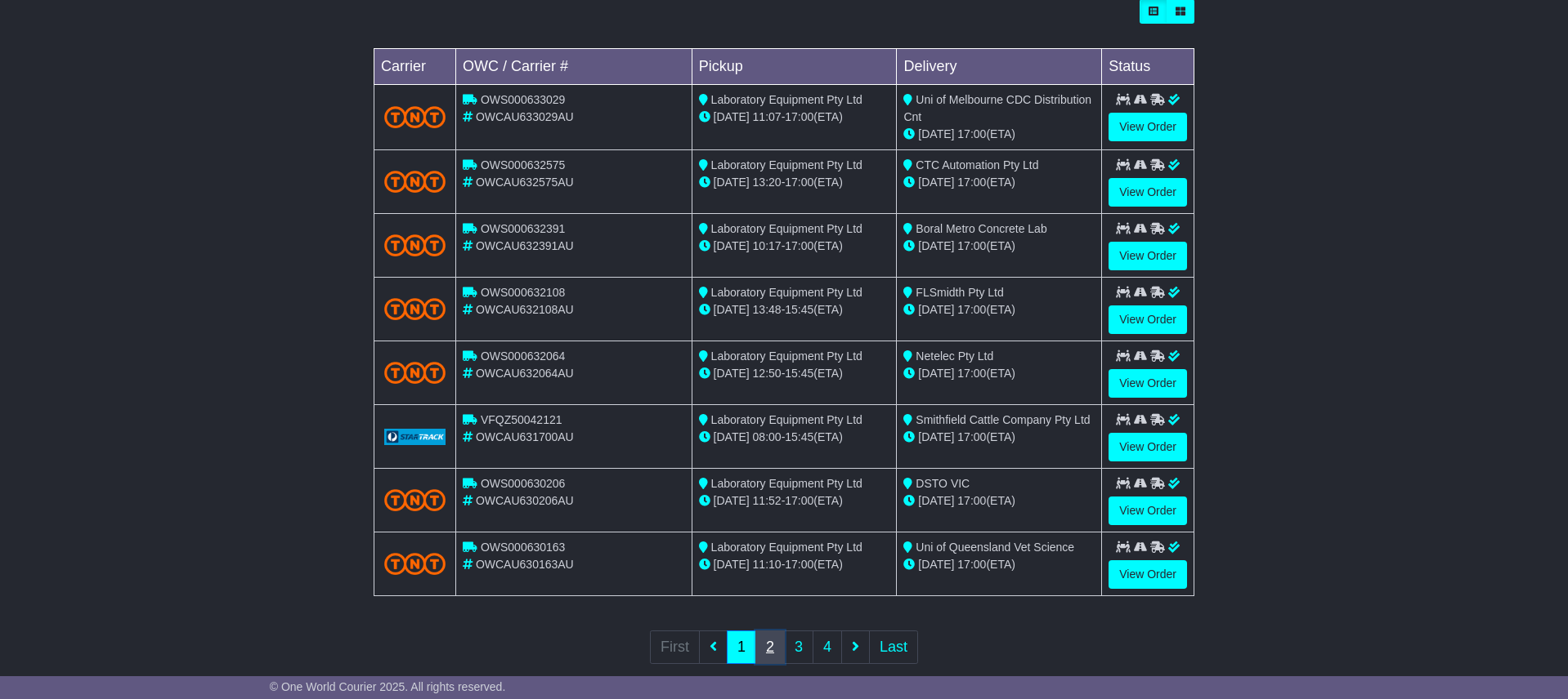
click at [770, 648] on link "2" at bounding box center [770, 647] width 30 height 34
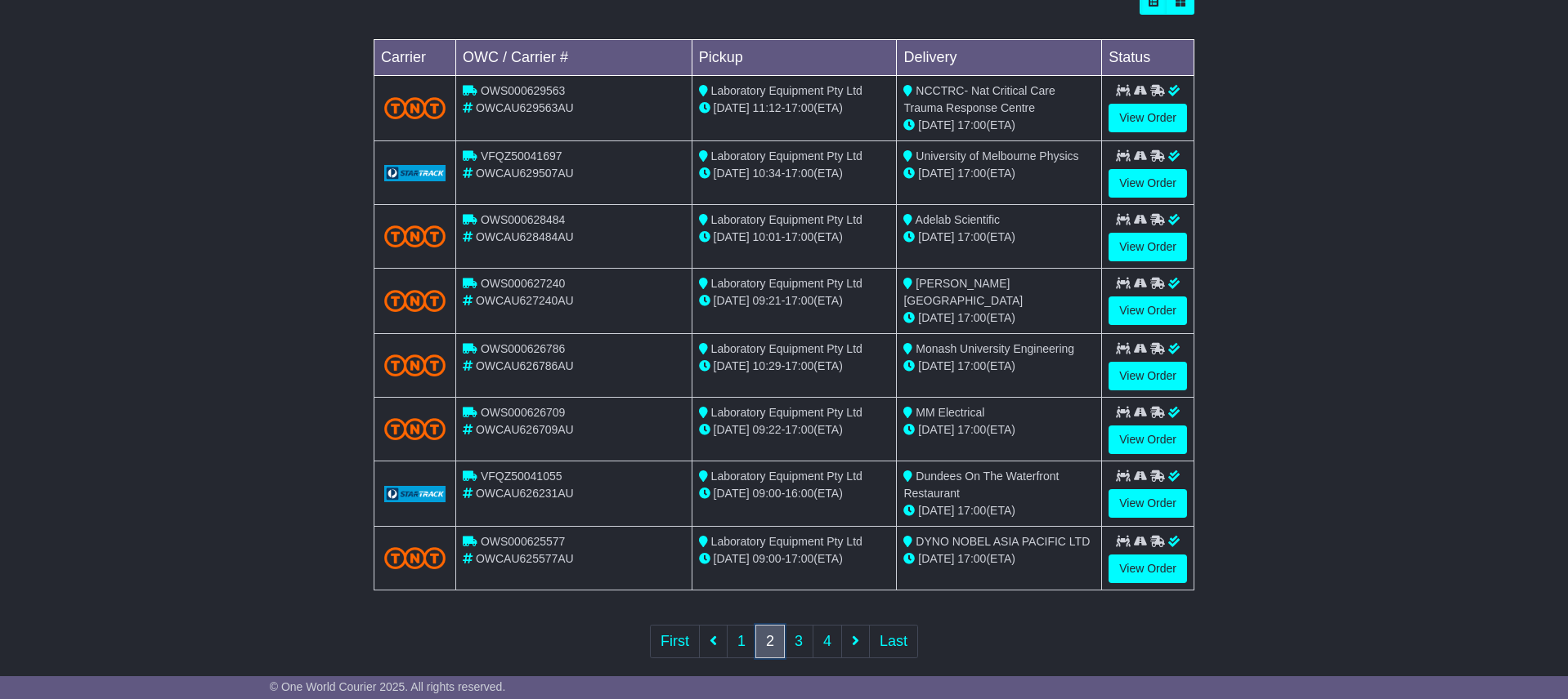
scroll to position [495, 0]
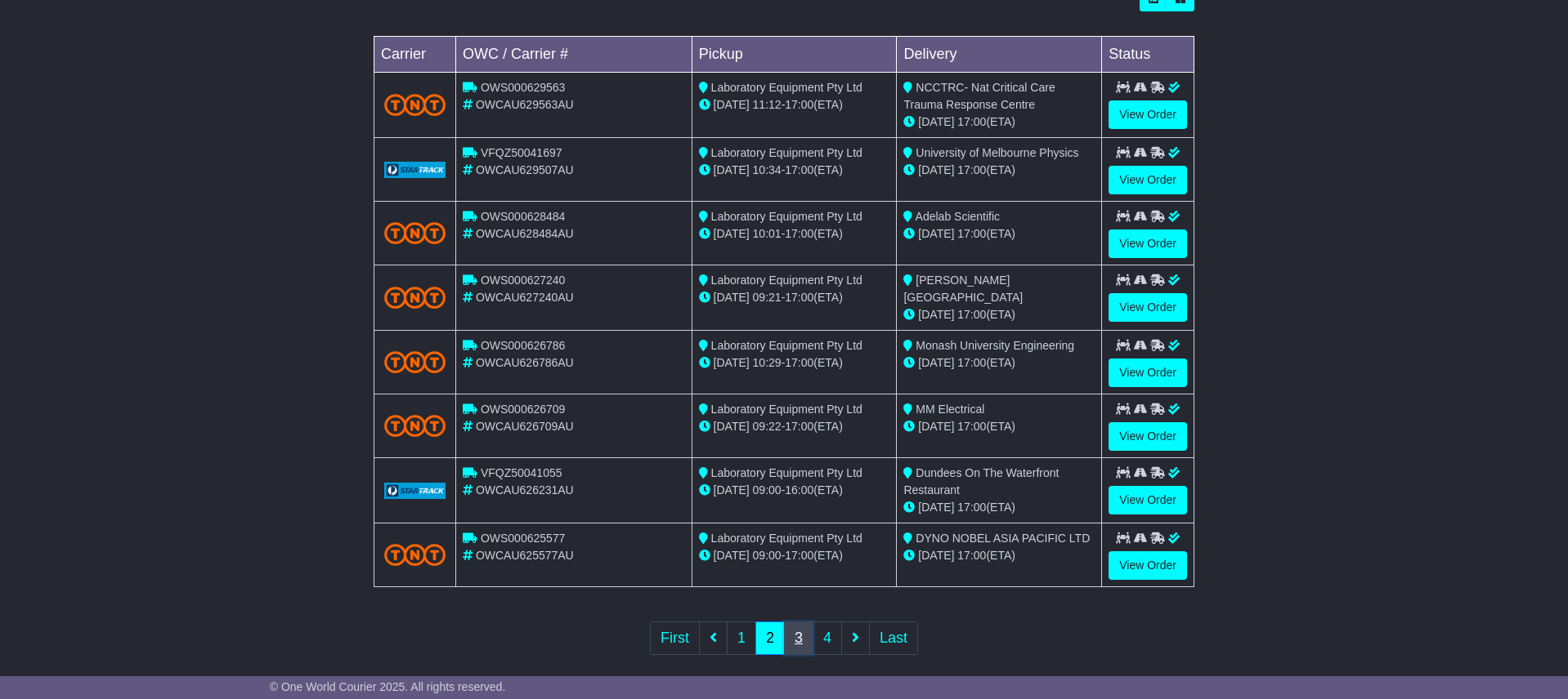
click at [798, 636] on link "3" at bounding box center [798, 638] width 30 height 34
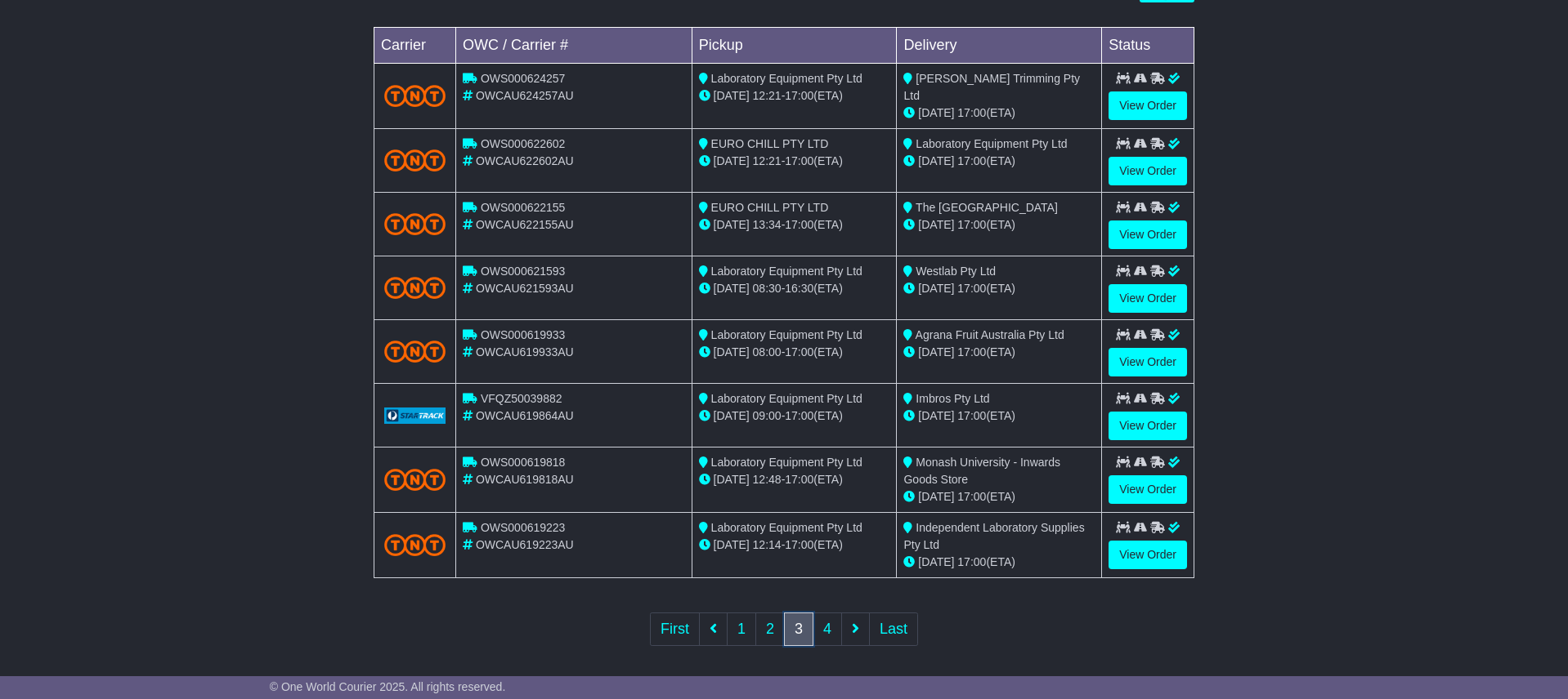
scroll to position [512, 0]
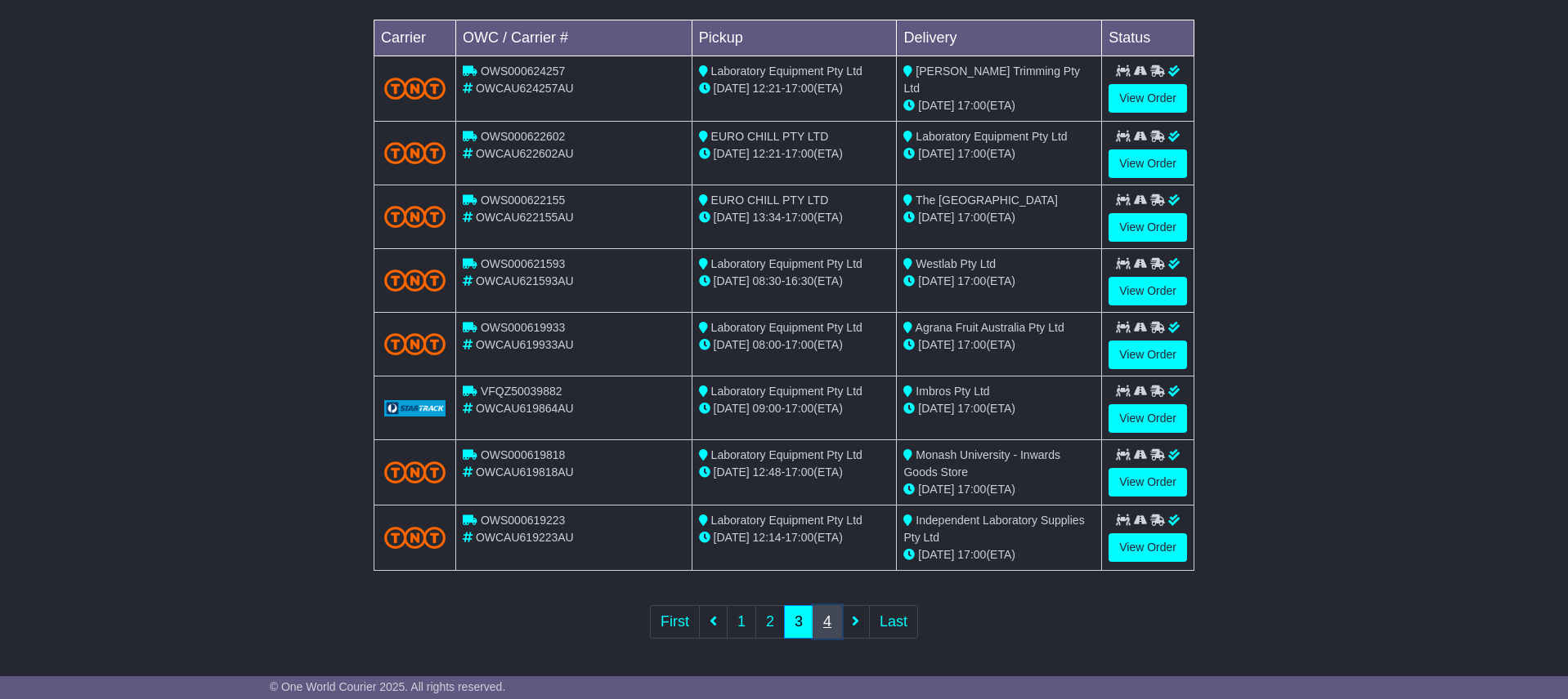
click at [825, 622] on link "4" at bounding box center [827, 622] width 30 height 34
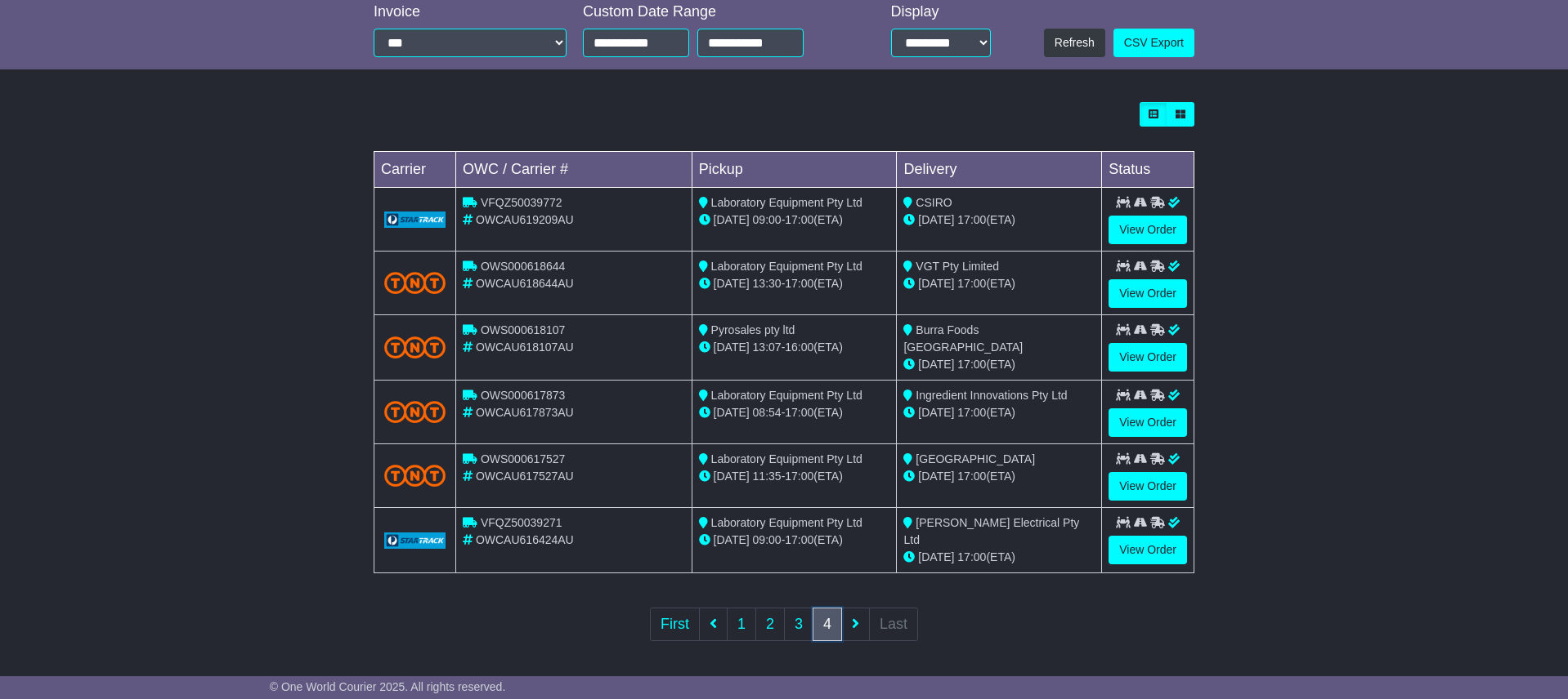
scroll to position [380, 0]
click at [851, 618] on ul "First 1 2 3 4 Last" at bounding box center [784, 624] width 268 height 34
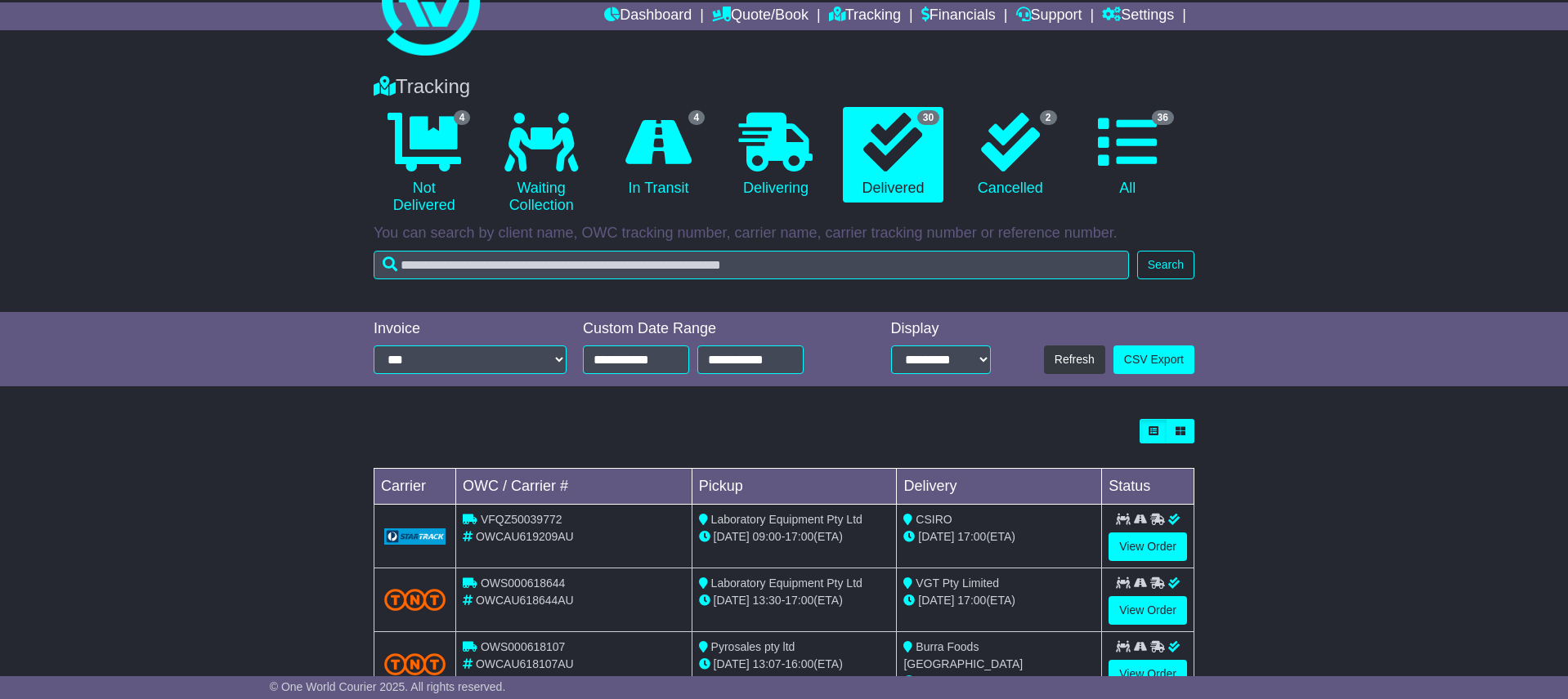
scroll to position [0, 0]
